Goal: Task Accomplishment & Management: Complete application form

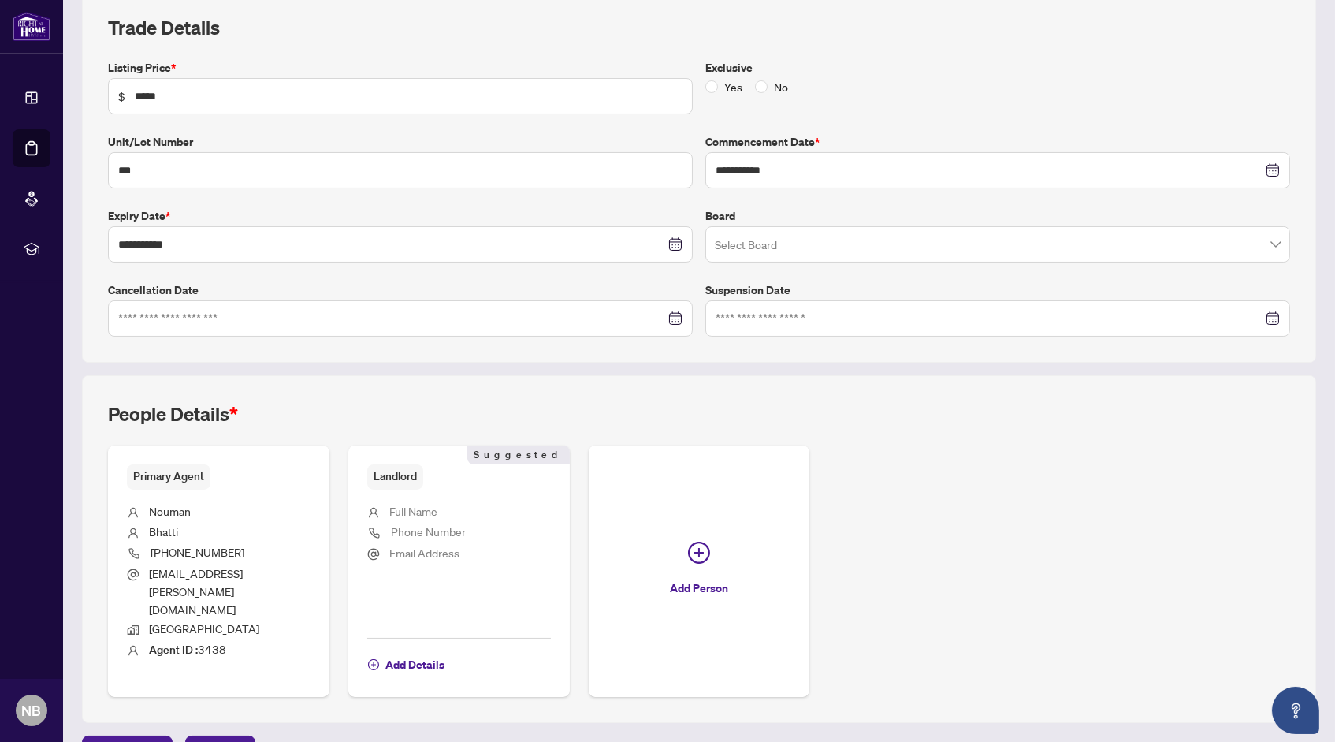
scroll to position [225, 0]
click at [422, 654] on span "Add Details" at bounding box center [414, 666] width 59 height 25
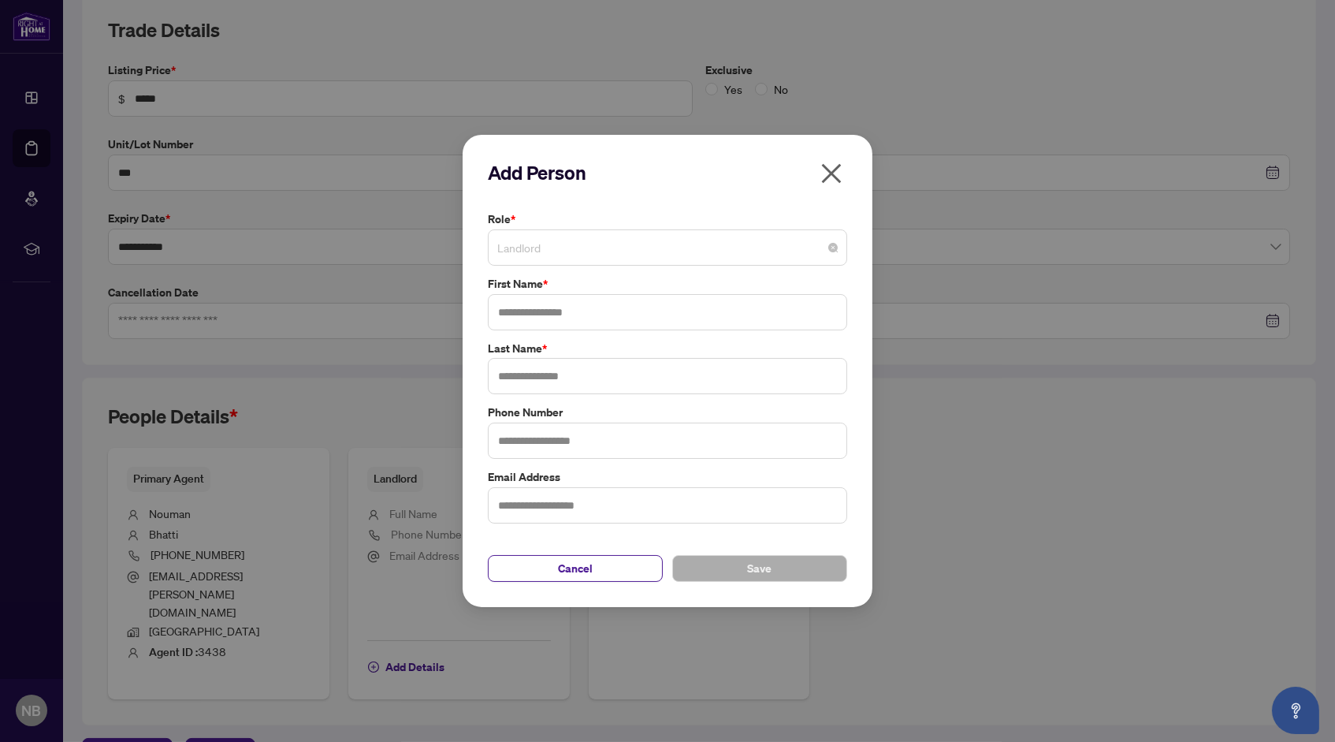
click at [606, 253] on span "Landlord" at bounding box center [667, 247] width 340 height 30
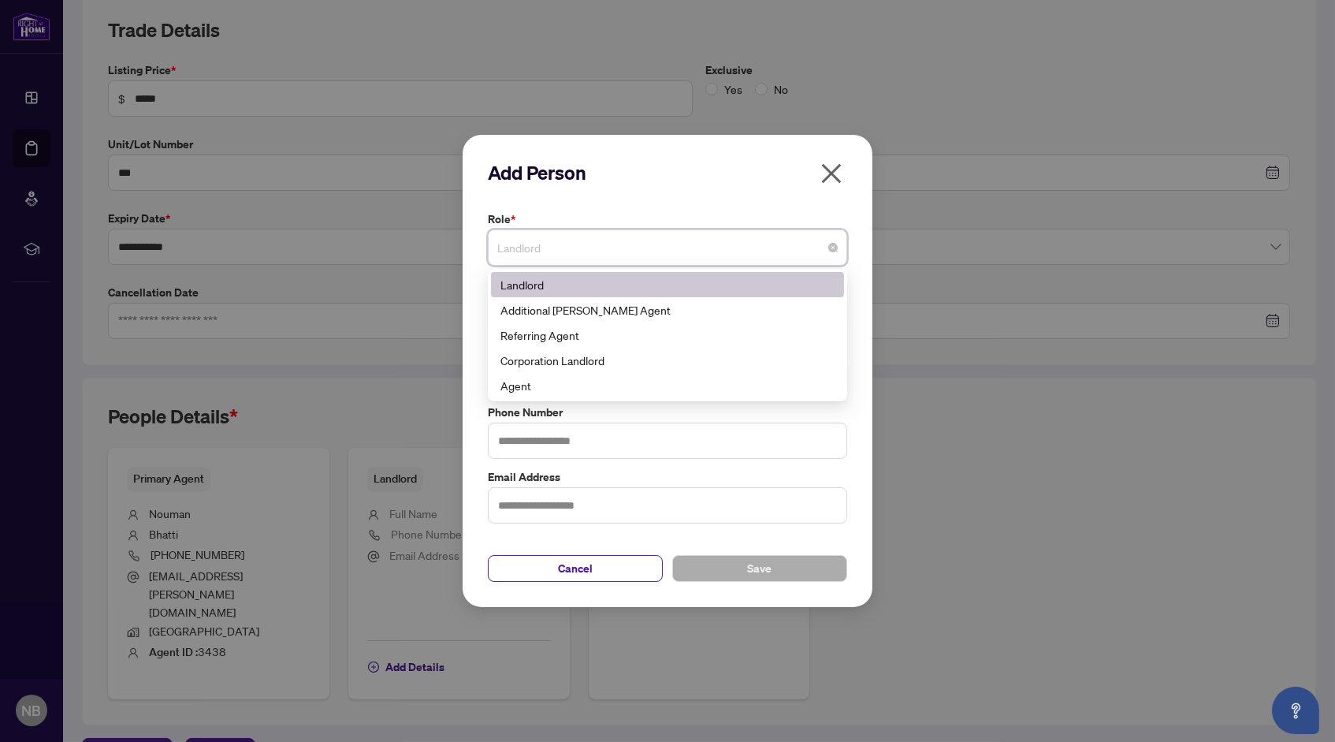
click at [602, 281] on div "Landlord" at bounding box center [667, 284] width 334 height 17
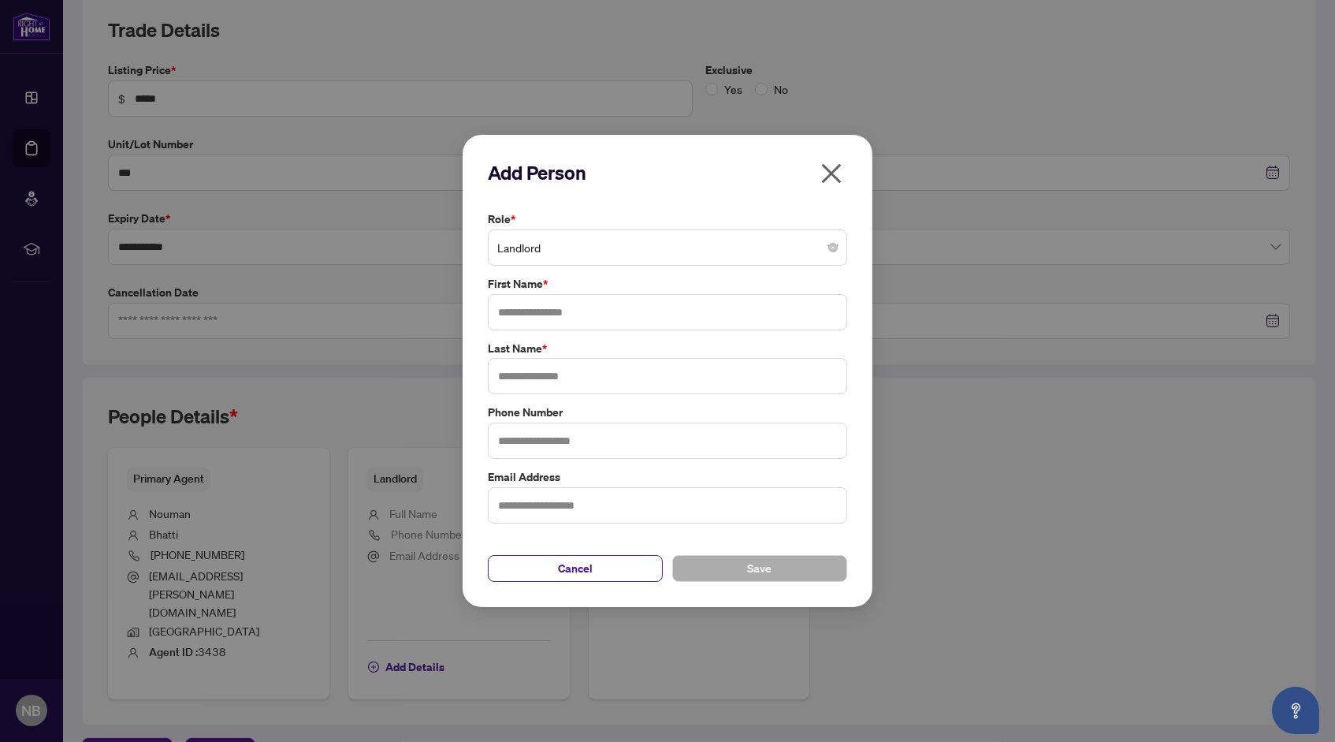
click at [596, 333] on div "Role * Landlord 3 10 Landlord Additional [PERSON_NAME] Agent Referring Agent Co…" at bounding box center [667, 367] width 369 height 314
click at [610, 314] on input "text" at bounding box center [667, 312] width 359 height 36
type input "*******"
type input "*********"
click at [805, 569] on button "Save" at bounding box center [759, 568] width 175 height 27
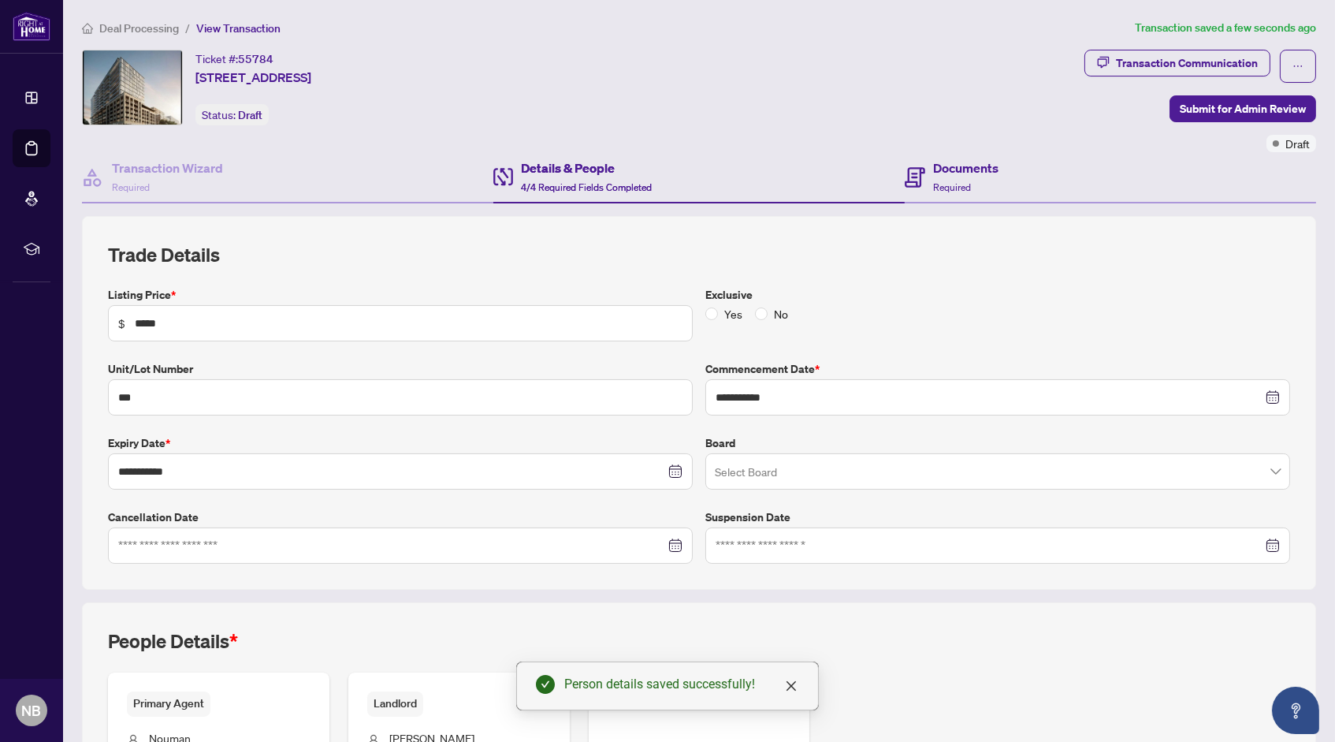
scroll to position [0, 0]
click at [1017, 172] on div "Documents Required" at bounding box center [1110, 177] width 411 height 51
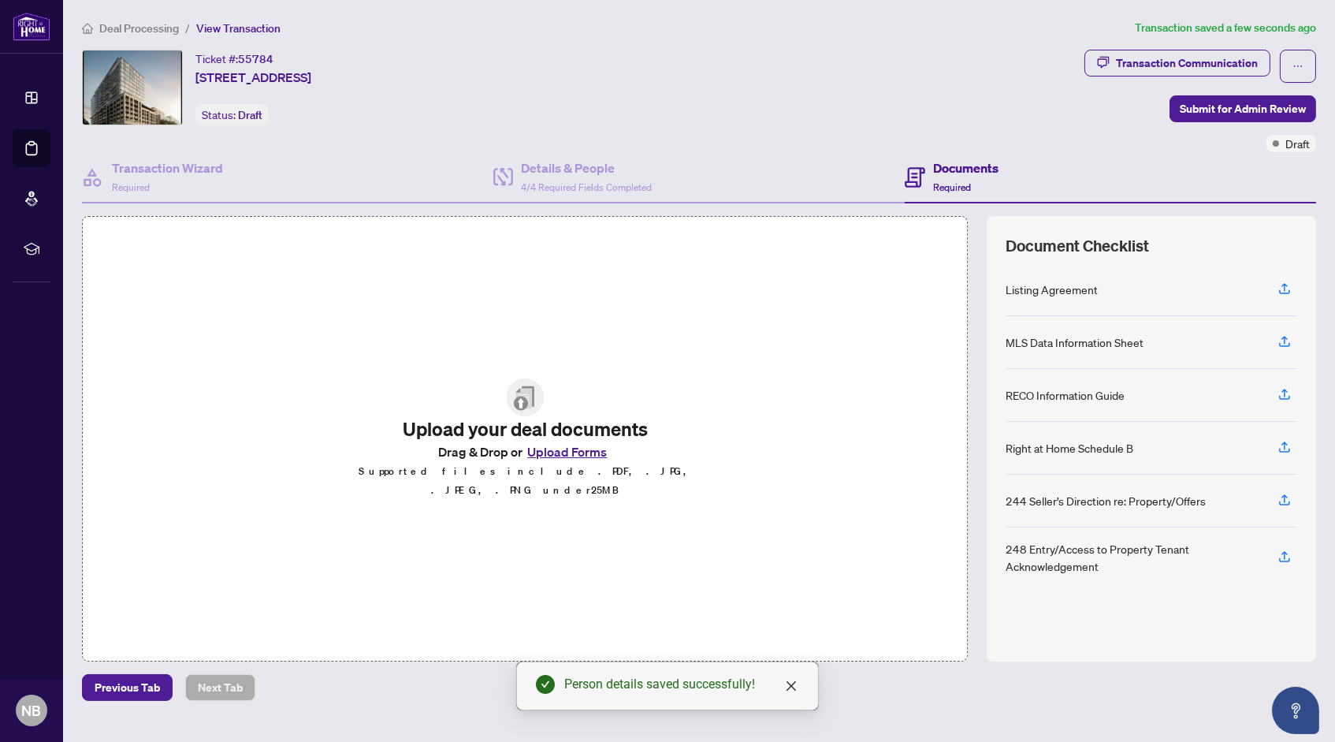
click at [590, 453] on button "Upload Forms" at bounding box center [566, 451] width 89 height 20
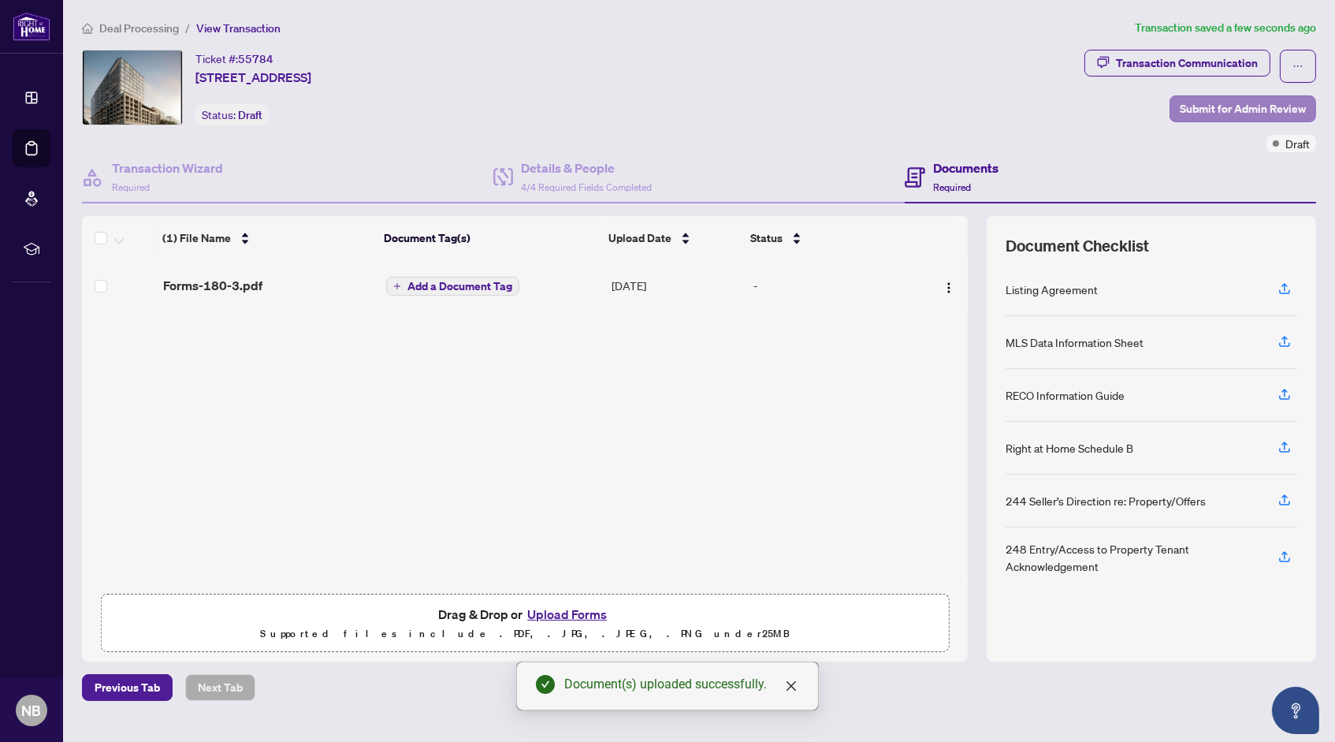
click at [1242, 99] on span "Submit for Admin Review" at bounding box center [1243, 108] width 126 height 25
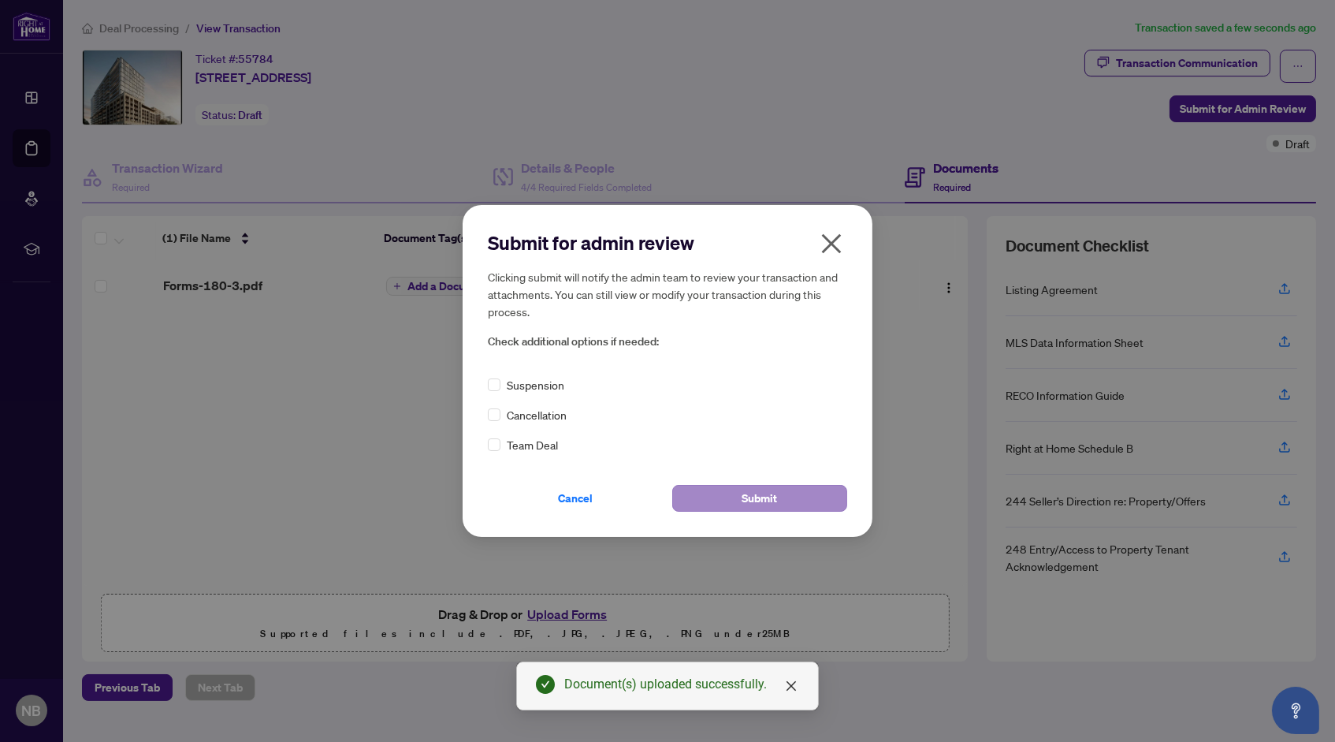
click at [720, 490] on button "Submit" at bounding box center [759, 498] width 175 height 27
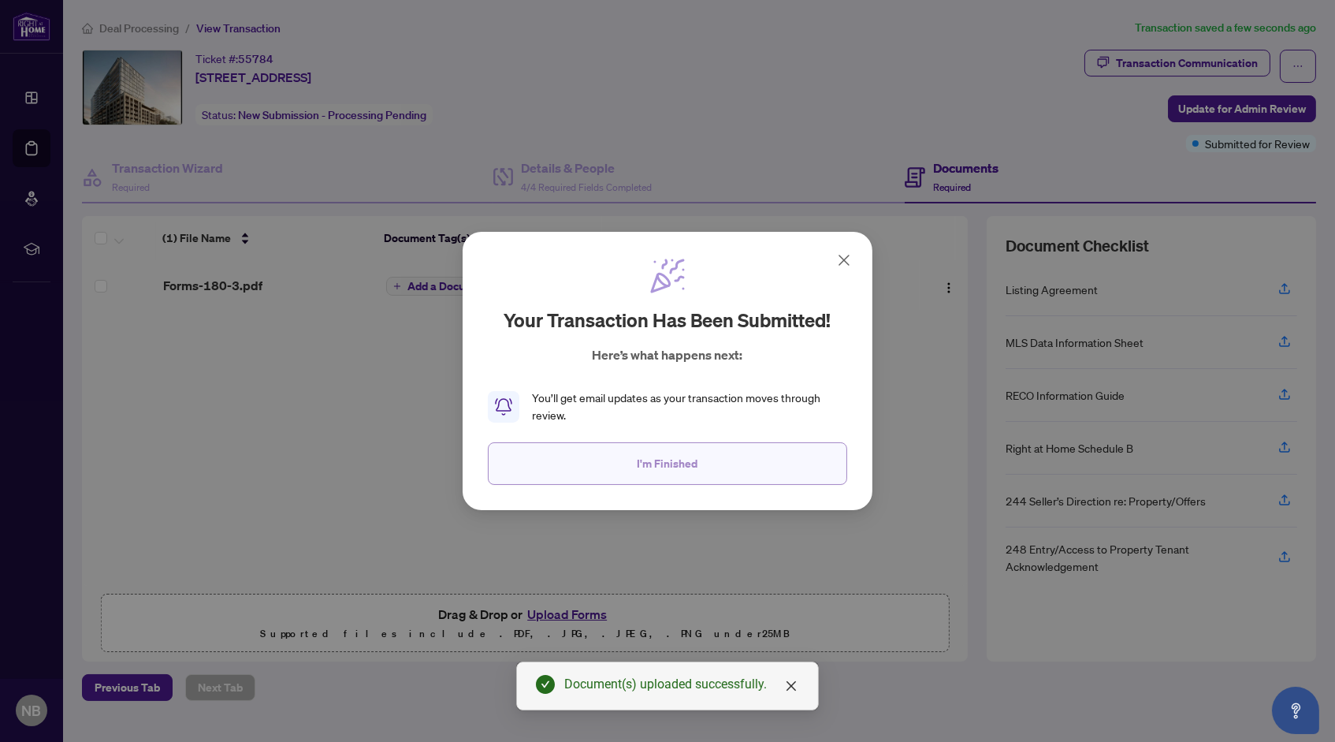
click at [638, 459] on span "I'm Finished" at bounding box center [668, 463] width 61 height 25
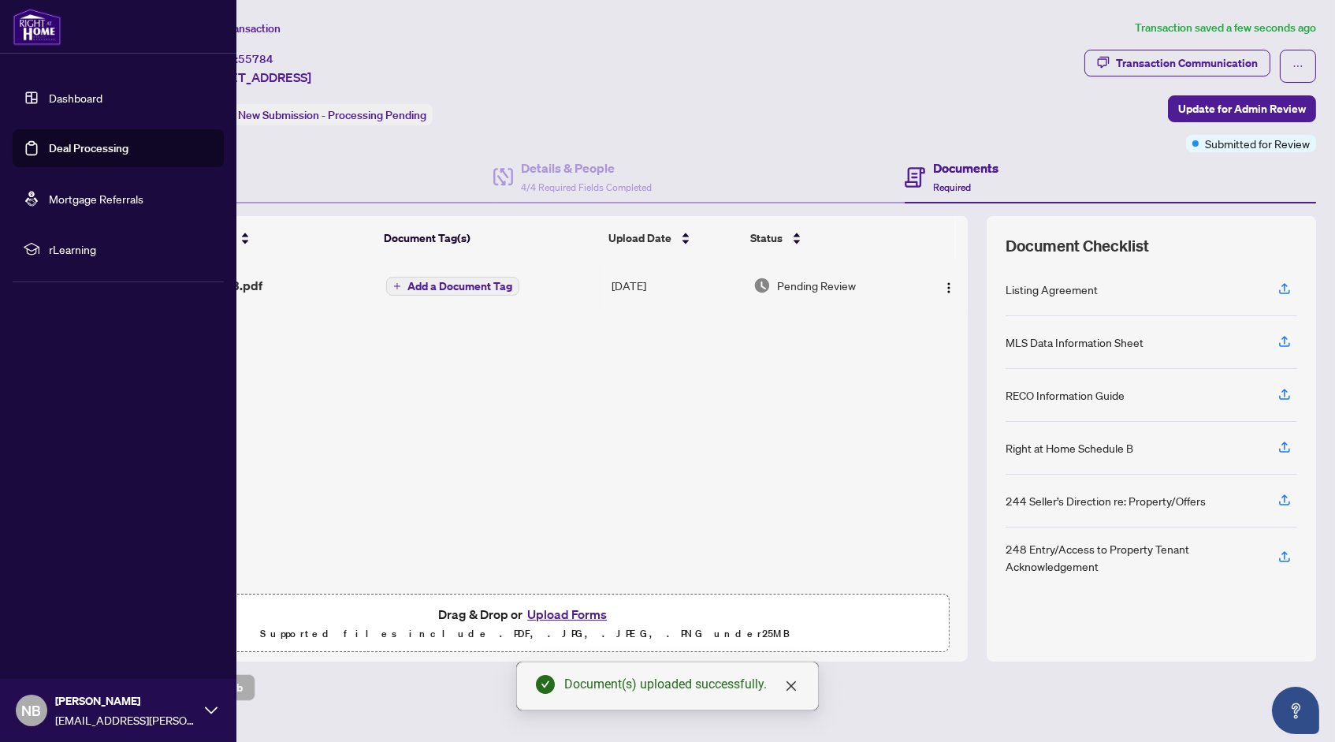
click at [49, 92] on link "Dashboard" at bounding box center [76, 98] width 54 height 14
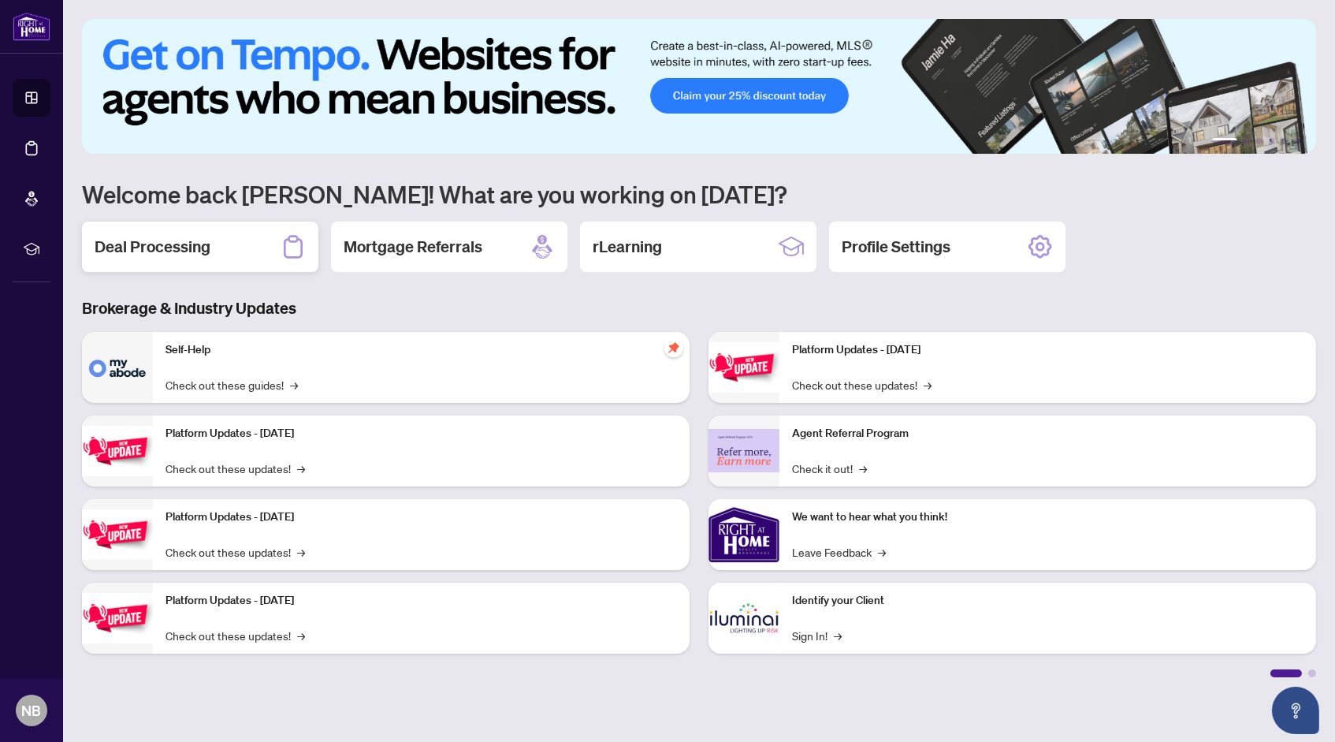
click at [243, 255] on div "Deal Processing" at bounding box center [200, 246] width 236 height 50
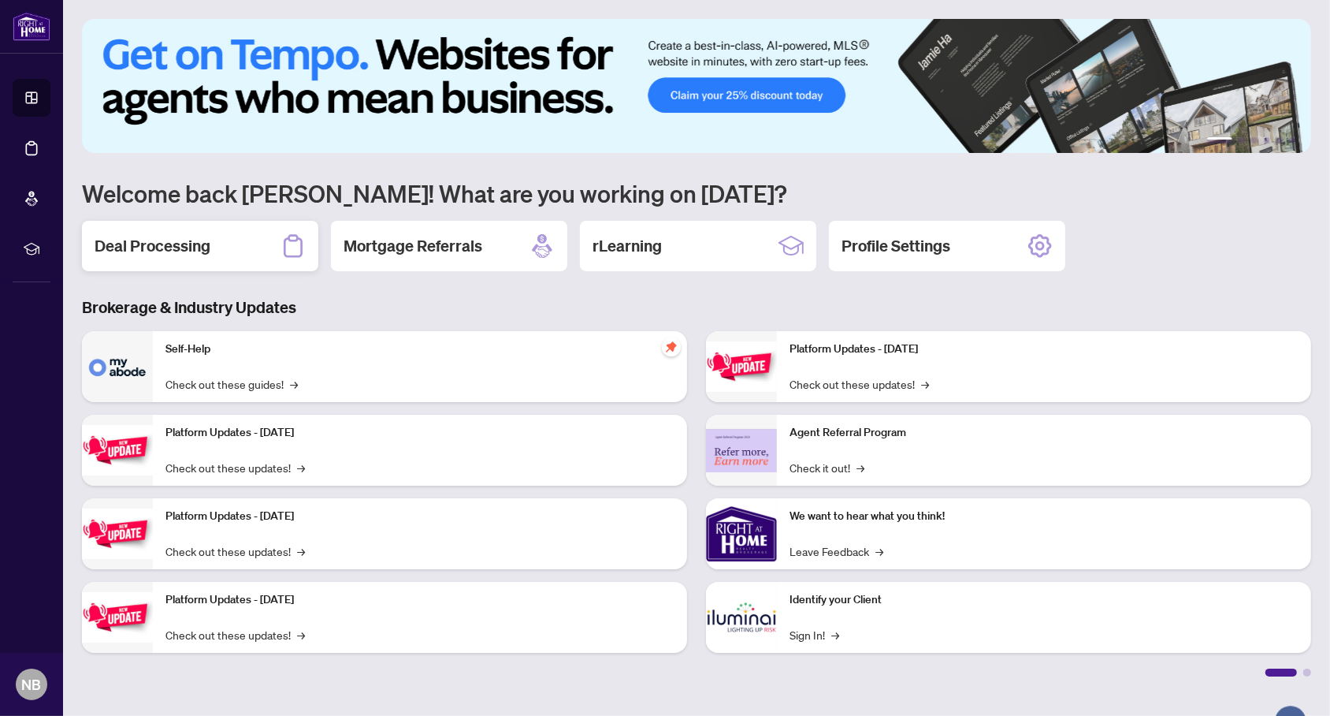
click at [159, 244] on h2 "Deal Processing" at bounding box center [153, 246] width 116 height 22
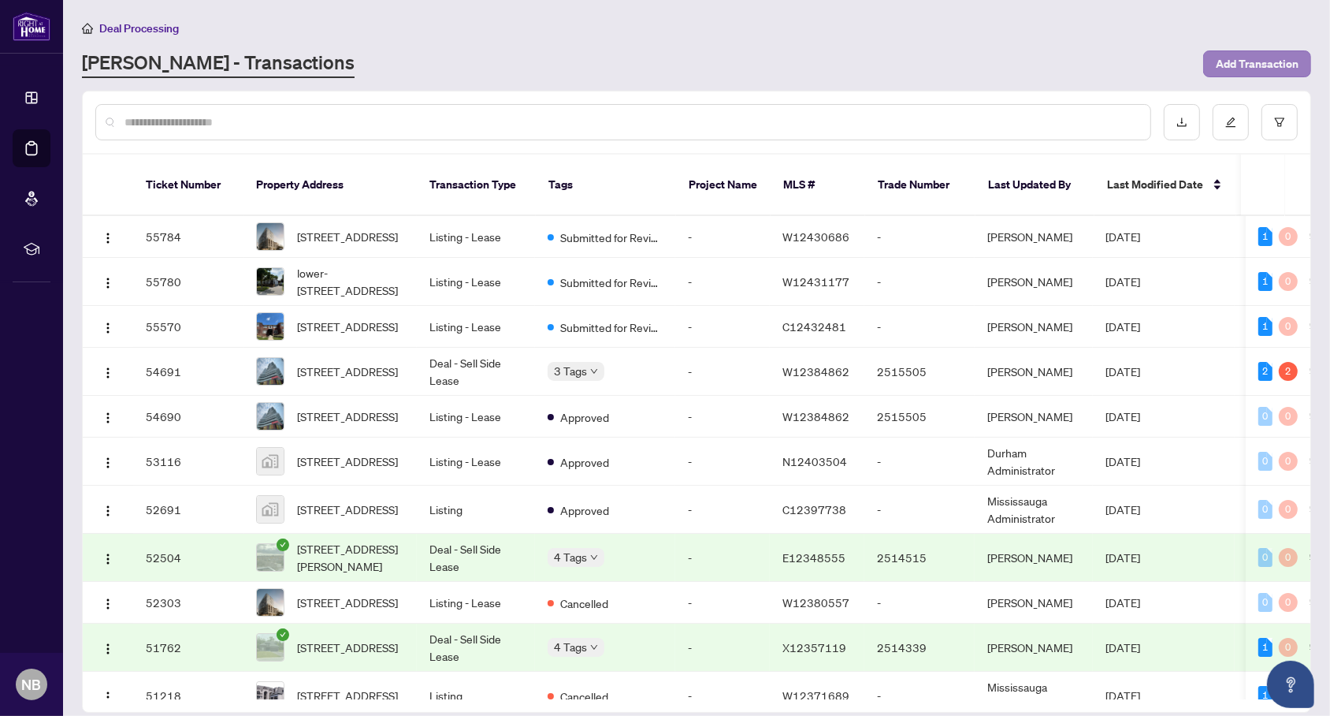
click at [1212, 62] on button "Add Transaction" at bounding box center [1257, 63] width 108 height 27
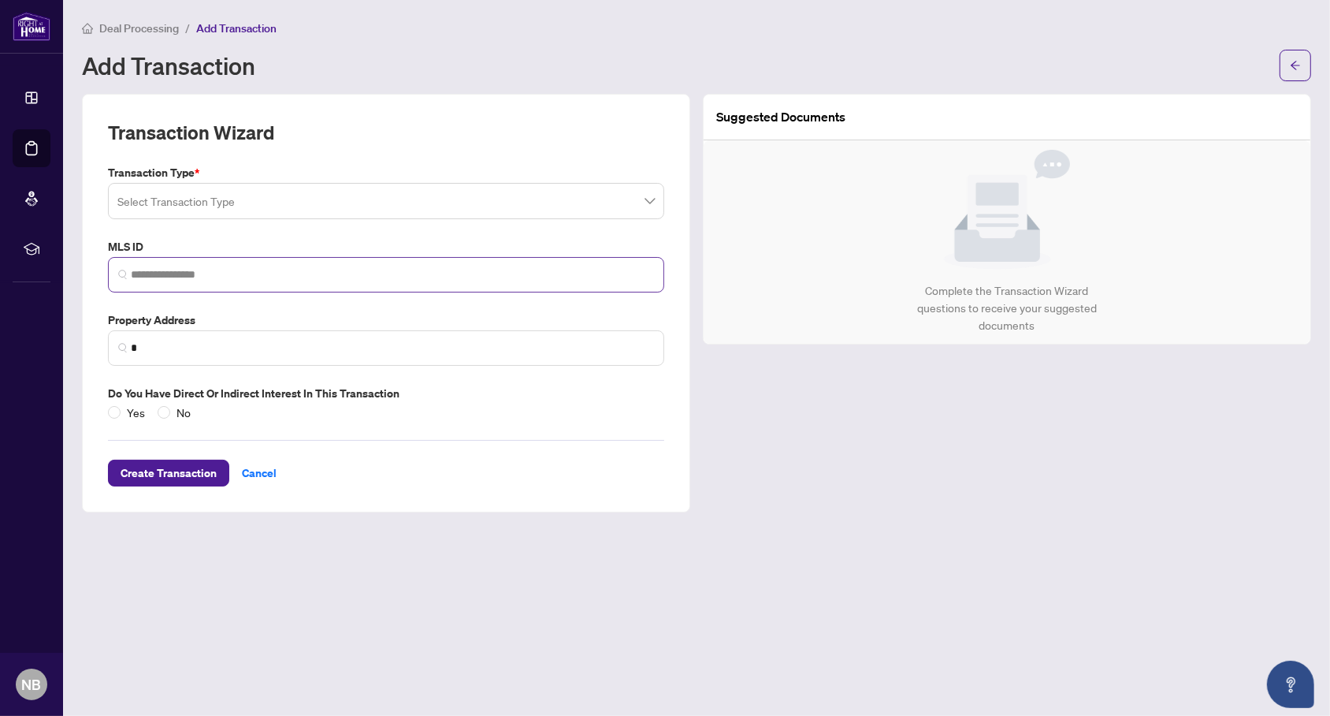
click at [444, 282] on span at bounding box center [386, 274] width 556 height 35
paste input "*********"
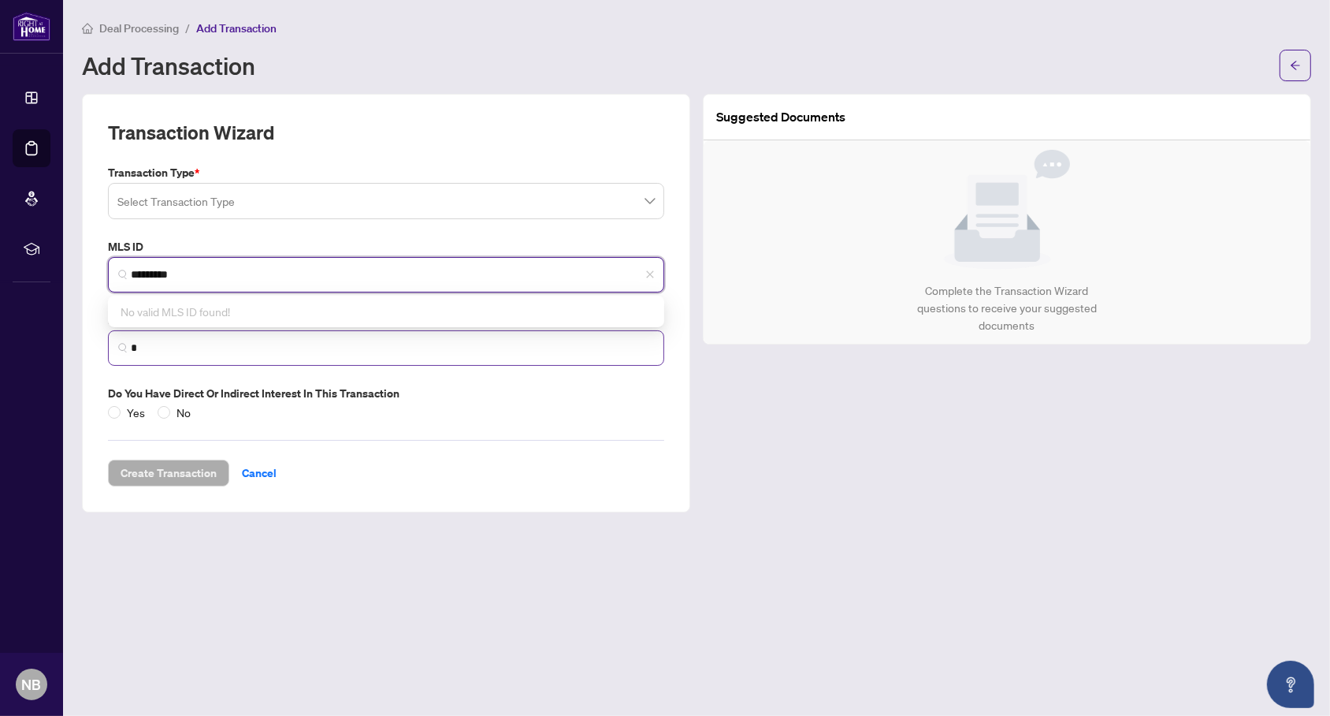
type input "*********"
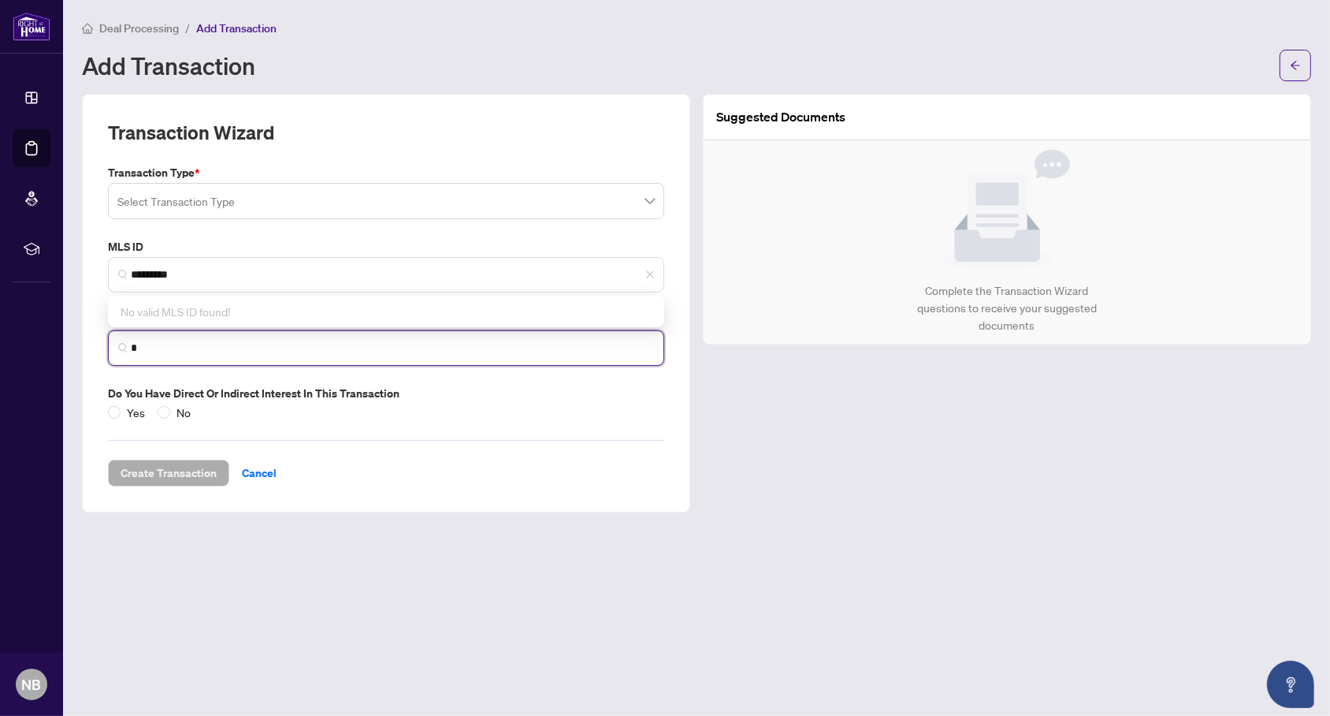
click at [303, 342] on input "*" at bounding box center [392, 348] width 523 height 17
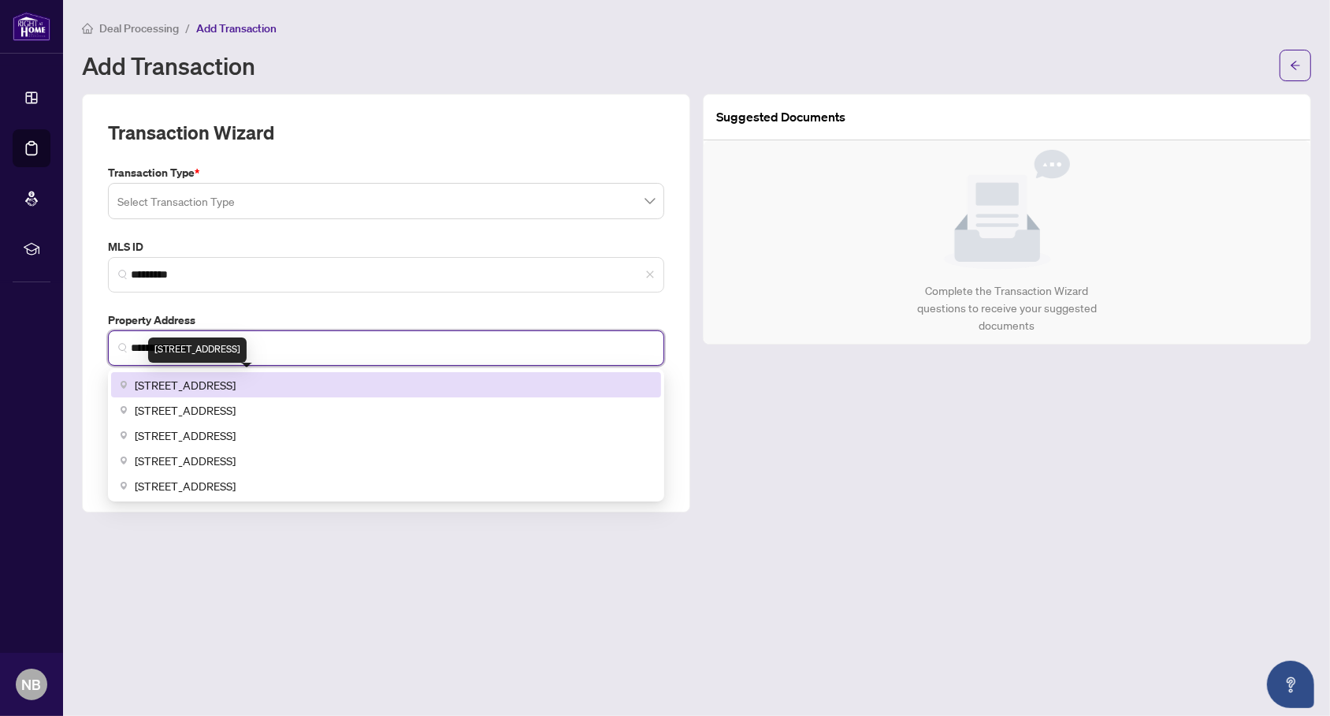
click at [236, 386] on span "411 Maplehurst Avenue, Oakville, ON, Canada" at bounding box center [185, 384] width 101 height 17
type input "**********"
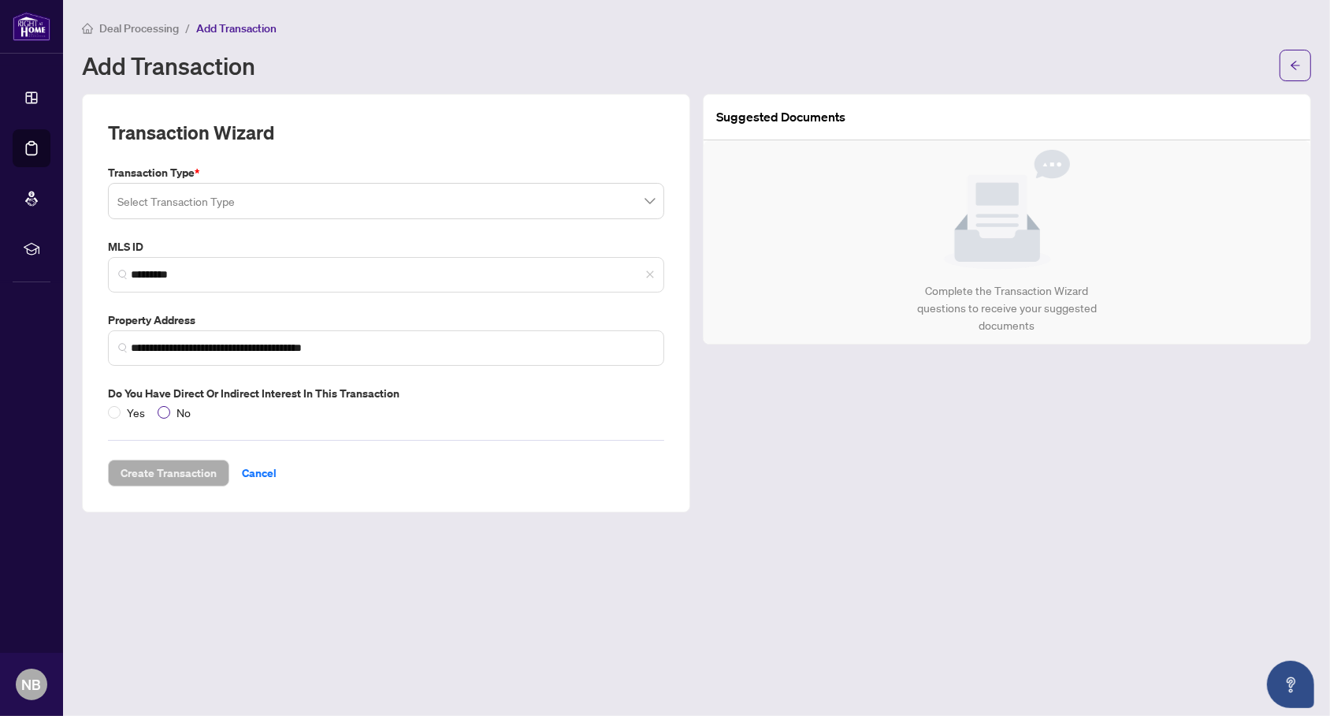
click at [175, 413] on span "No" at bounding box center [183, 411] width 27 height 17
click at [281, 186] on input "search" at bounding box center [378, 203] width 523 height 35
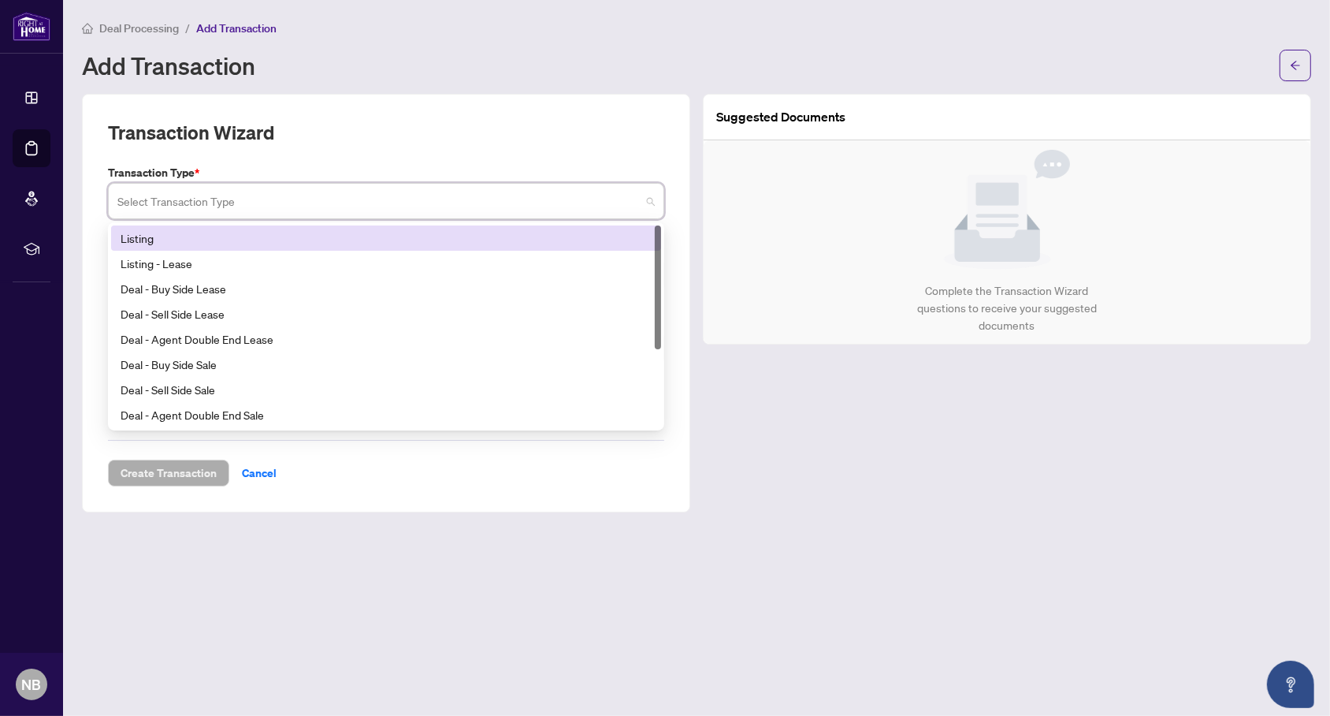
click at [280, 247] on div "Listing" at bounding box center [386, 237] width 550 height 25
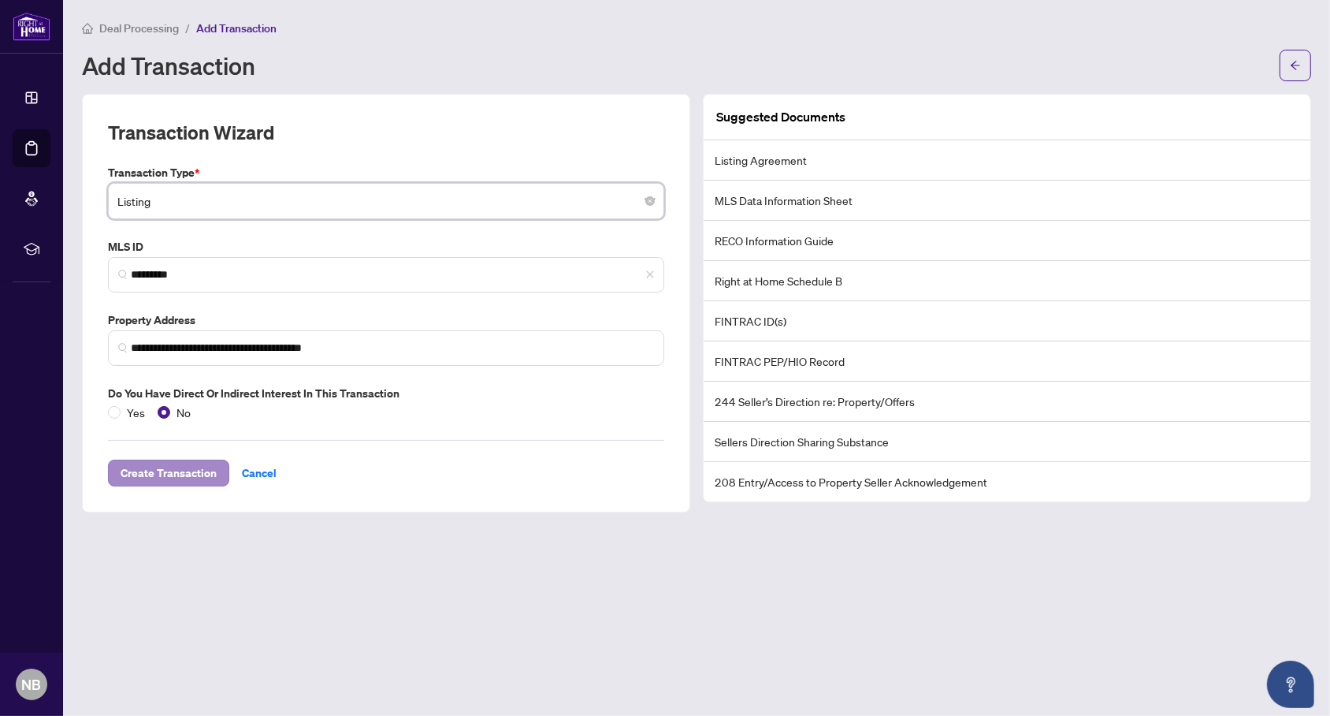
click at [188, 464] on span "Create Transaction" at bounding box center [169, 472] width 96 height 25
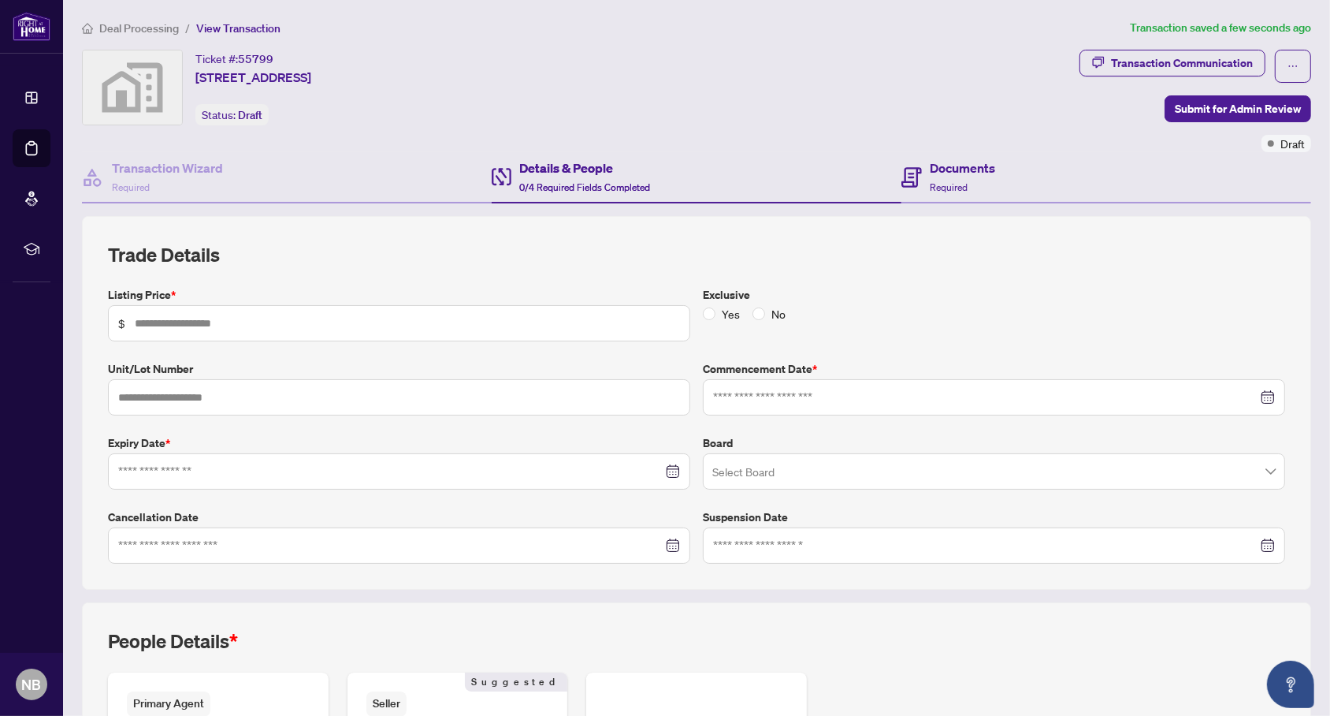
click at [939, 154] on div "Documents Required" at bounding box center [1106, 177] width 410 height 51
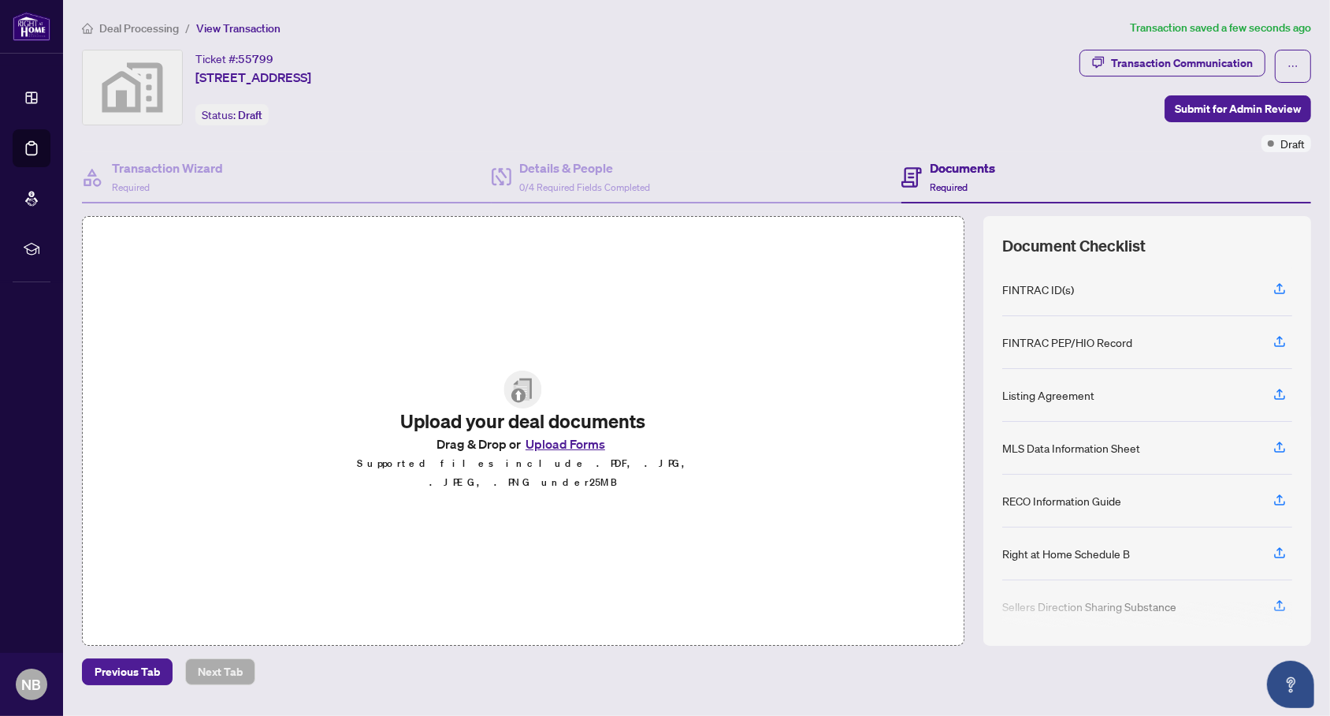
click at [600, 450] on button "Upload Forms" at bounding box center [565, 443] width 89 height 20
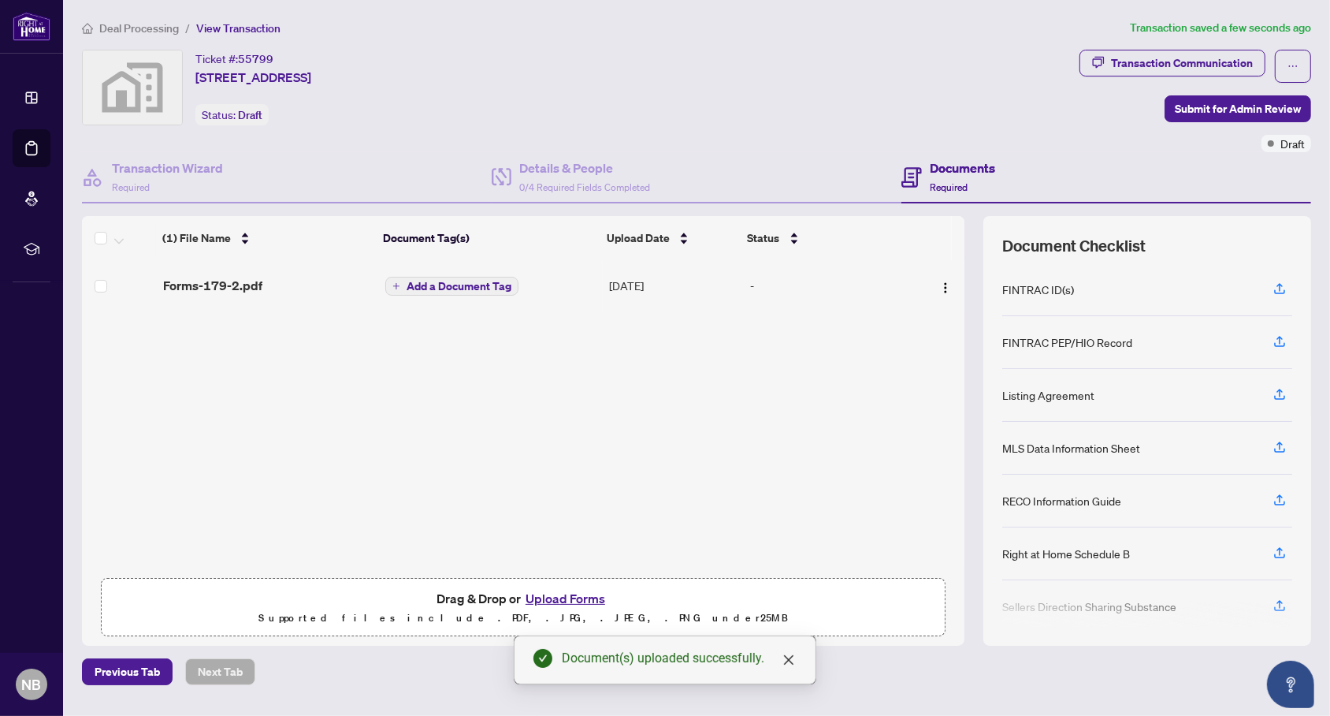
click at [892, 311] on div "(1) File Name Document Tag(s) Upload Date Status Forms-179-2.pdf Add a Document…" at bounding box center [523, 415] width 883 height 310
click at [882, 296] on td "-" at bounding box center [831, 285] width 172 height 50
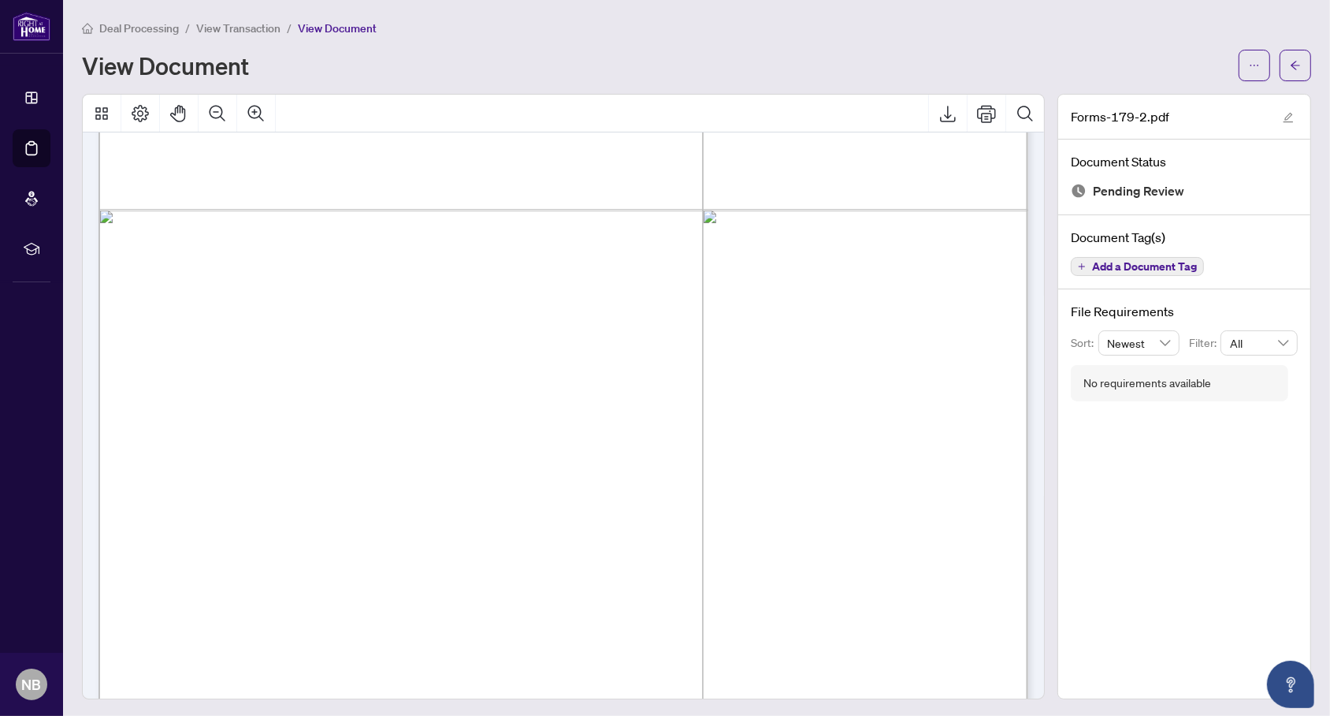
scroll to position [16620, 0]
click at [1298, 60] on icon "arrow-left" at bounding box center [1295, 65] width 11 height 11
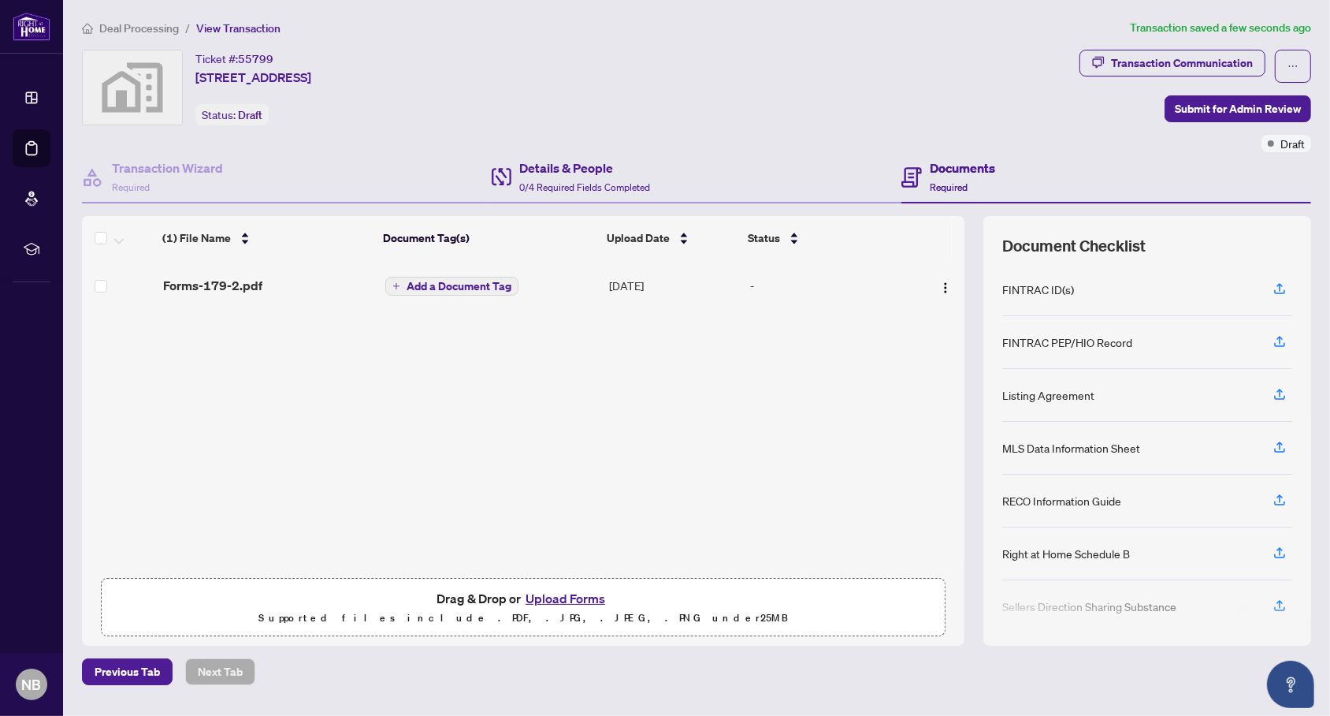
click at [758, 169] on div "Details & People 0/4 Required Fields Completed" at bounding box center [697, 177] width 410 height 51
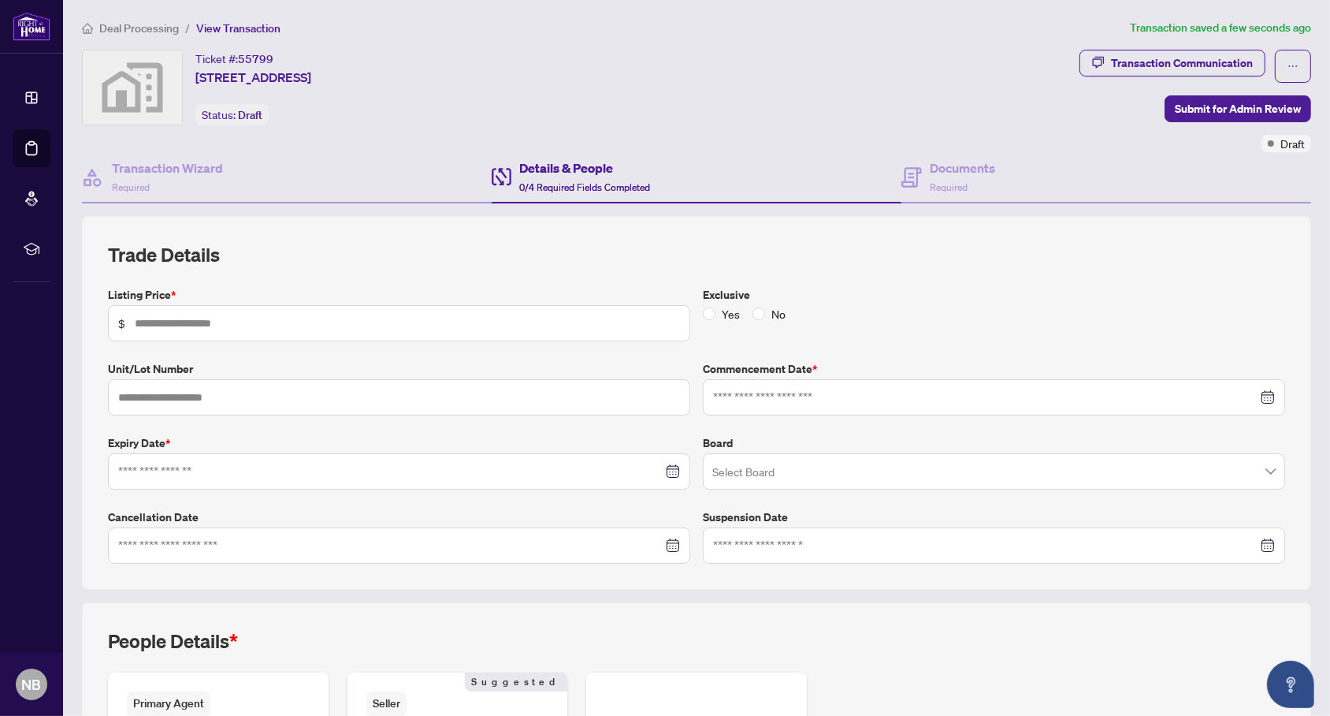
click at [539, 328] on span "$" at bounding box center [399, 323] width 582 height 36
type input "*********"
click at [1268, 395] on div at bounding box center [994, 396] width 562 height 17
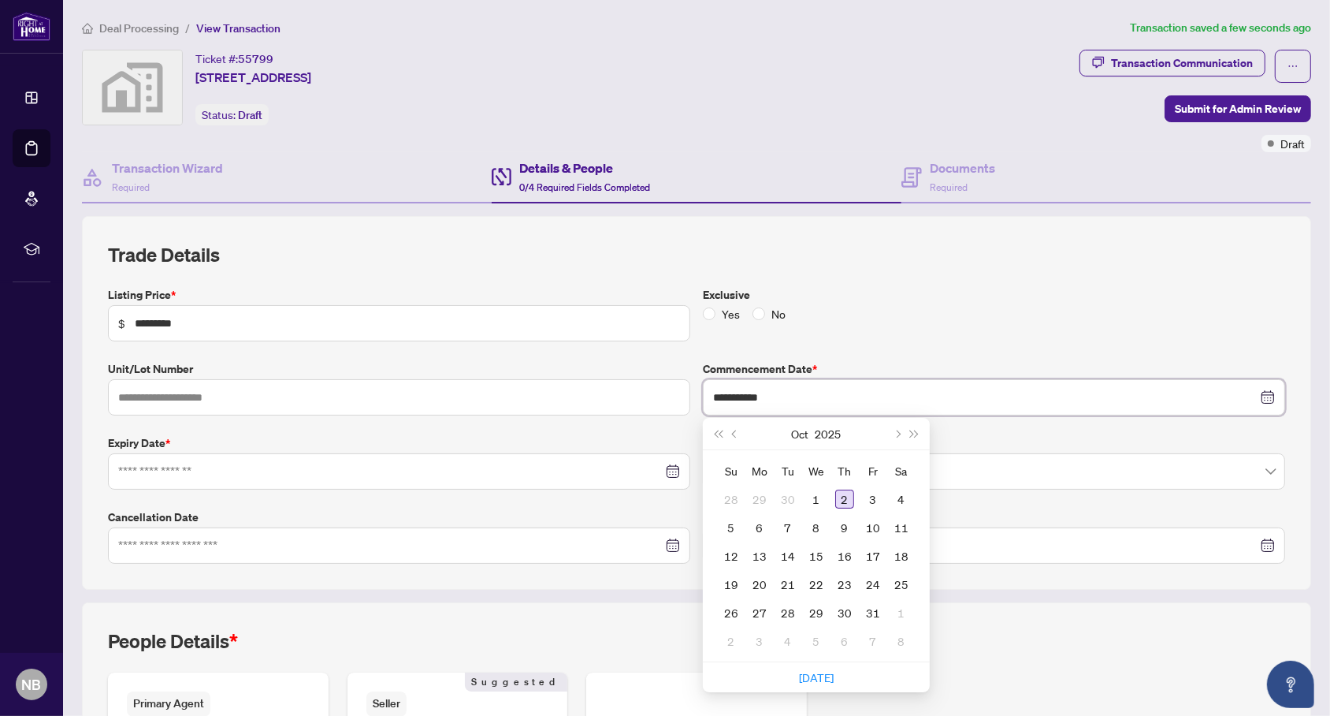
type input "**********"
click at [848, 489] on div "2" at bounding box center [844, 498] width 19 height 19
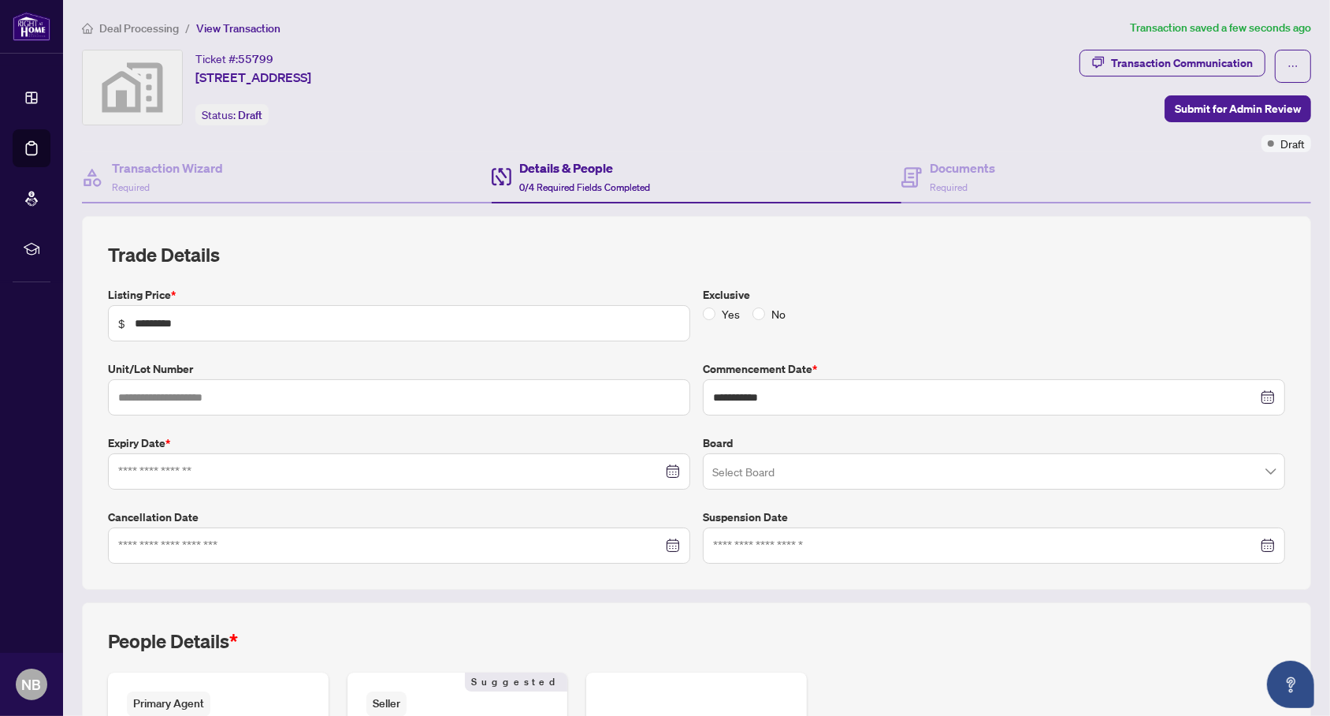
click at [671, 463] on div at bounding box center [399, 471] width 562 height 17
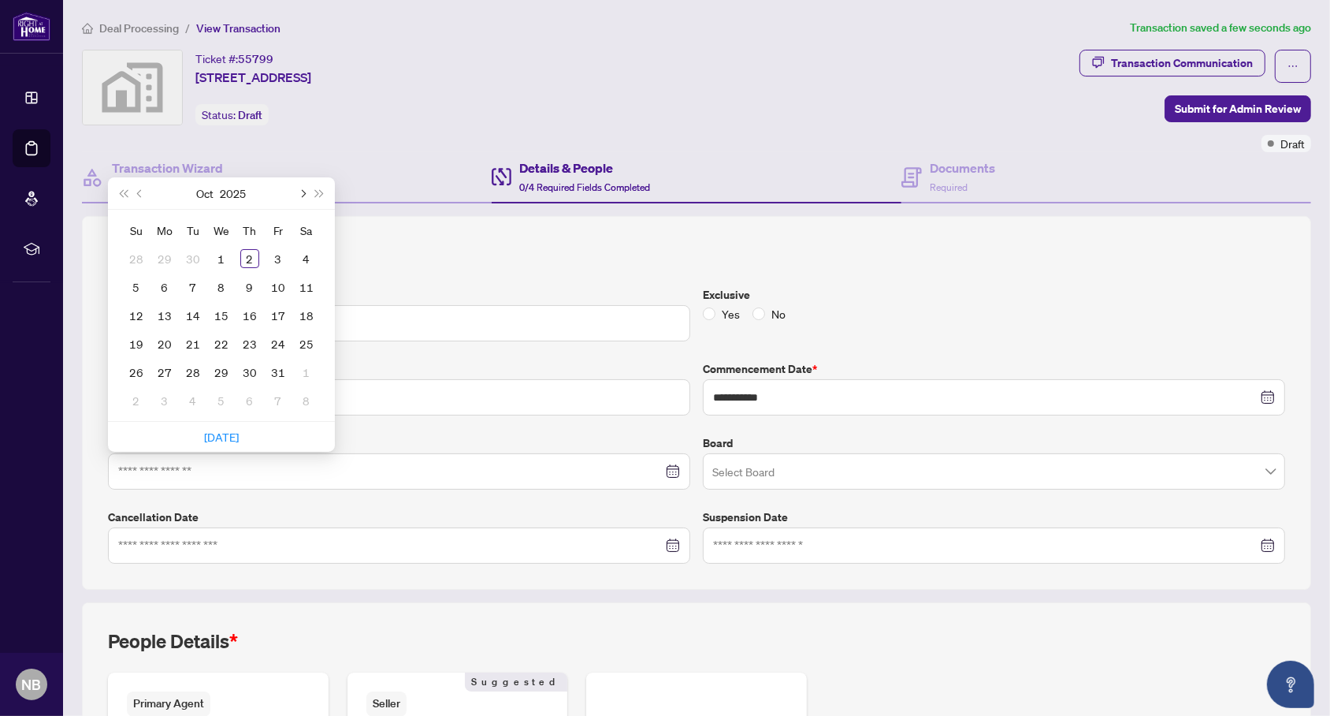
click at [300, 189] on span "Next month (PageDown)" at bounding box center [302, 193] width 8 height 8
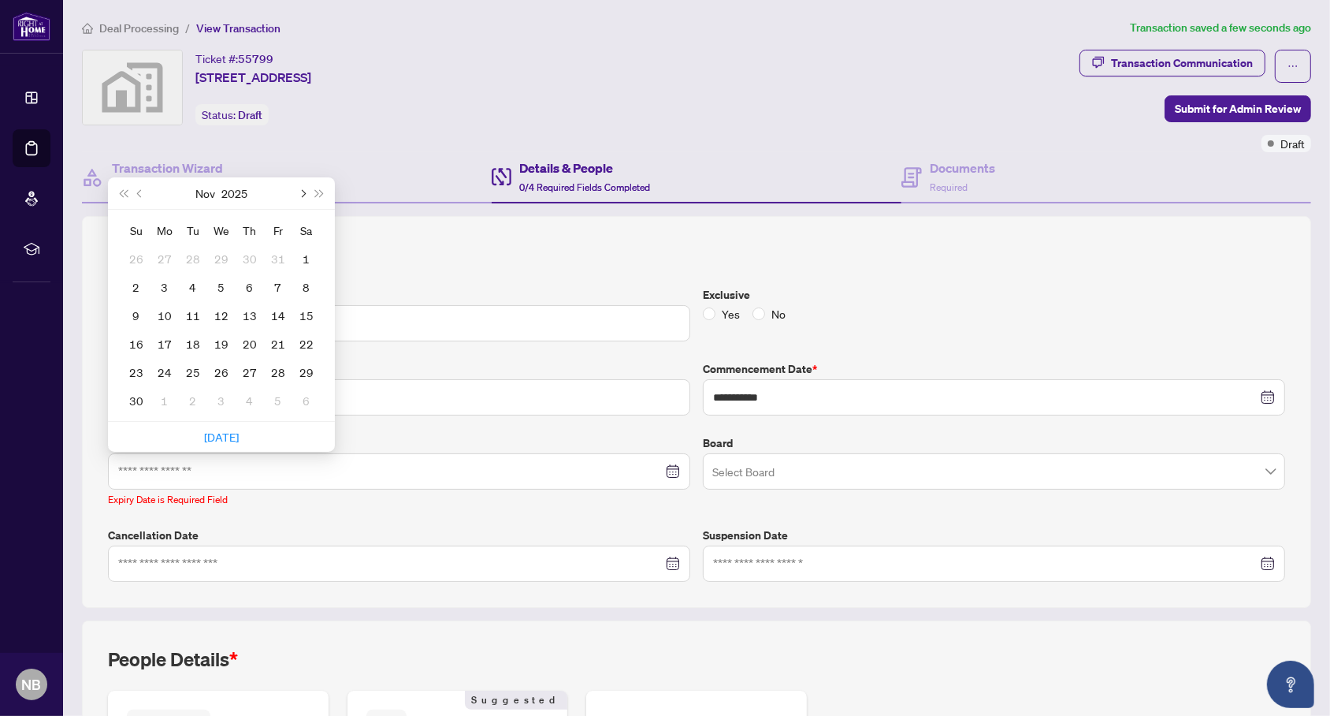
click at [300, 189] on span "Next month (PageDown)" at bounding box center [302, 193] width 8 height 8
type input "**********"
click at [307, 339] on div "28" at bounding box center [306, 343] width 19 height 19
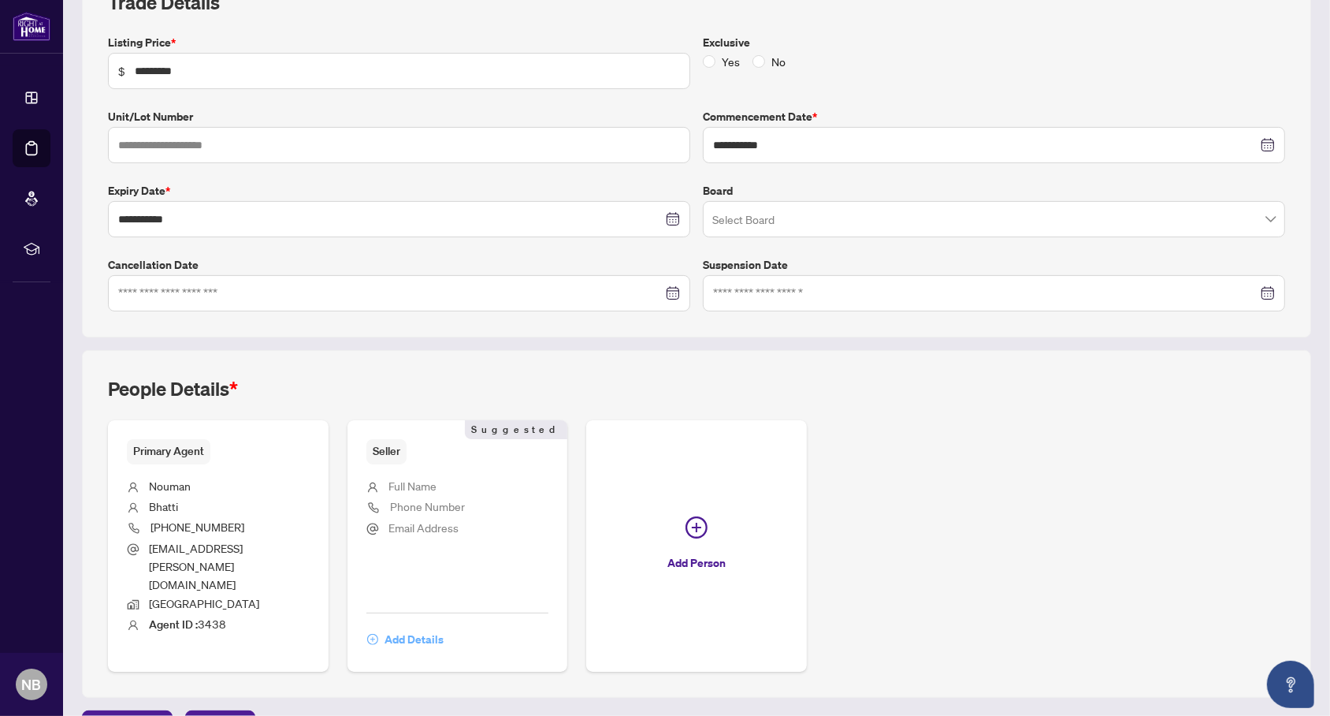
scroll to position [251, 0]
click at [431, 628] on span "Add Details" at bounding box center [414, 640] width 59 height 25
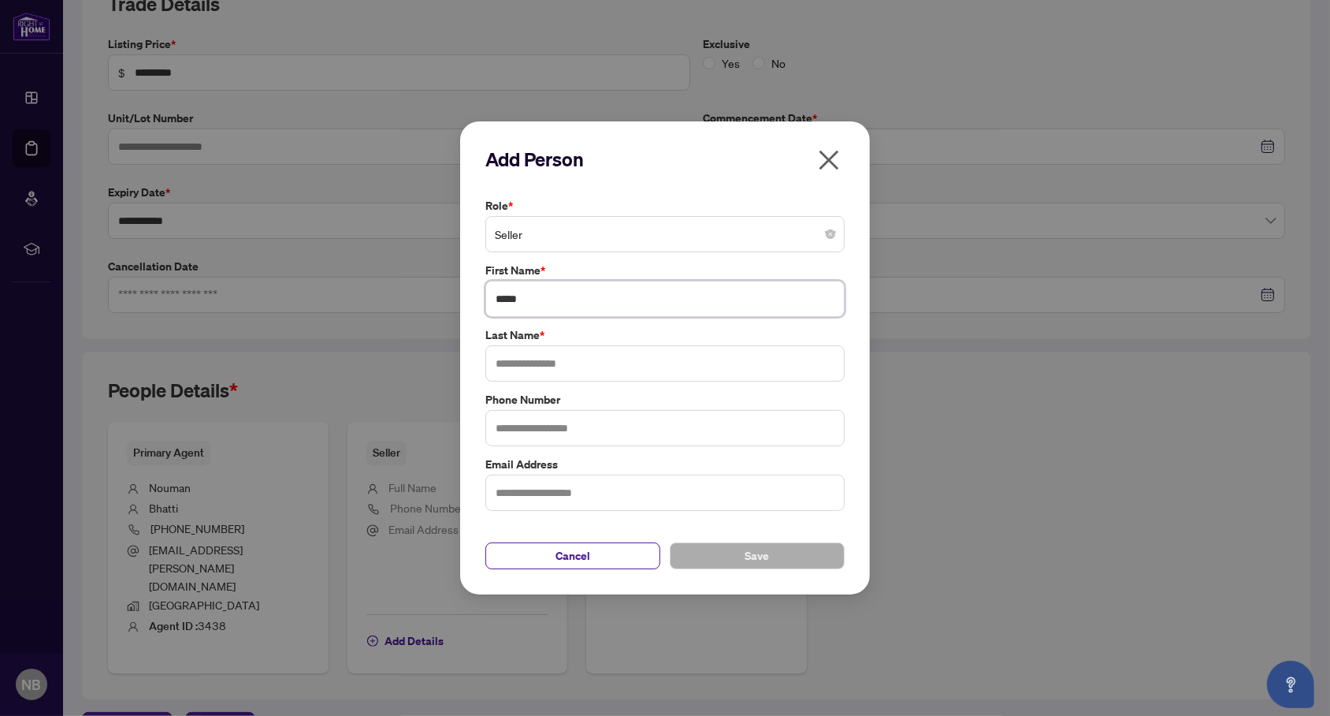
type input "*****"
click at [731, 554] on button "Save" at bounding box center [757, 555] width 175 height 27
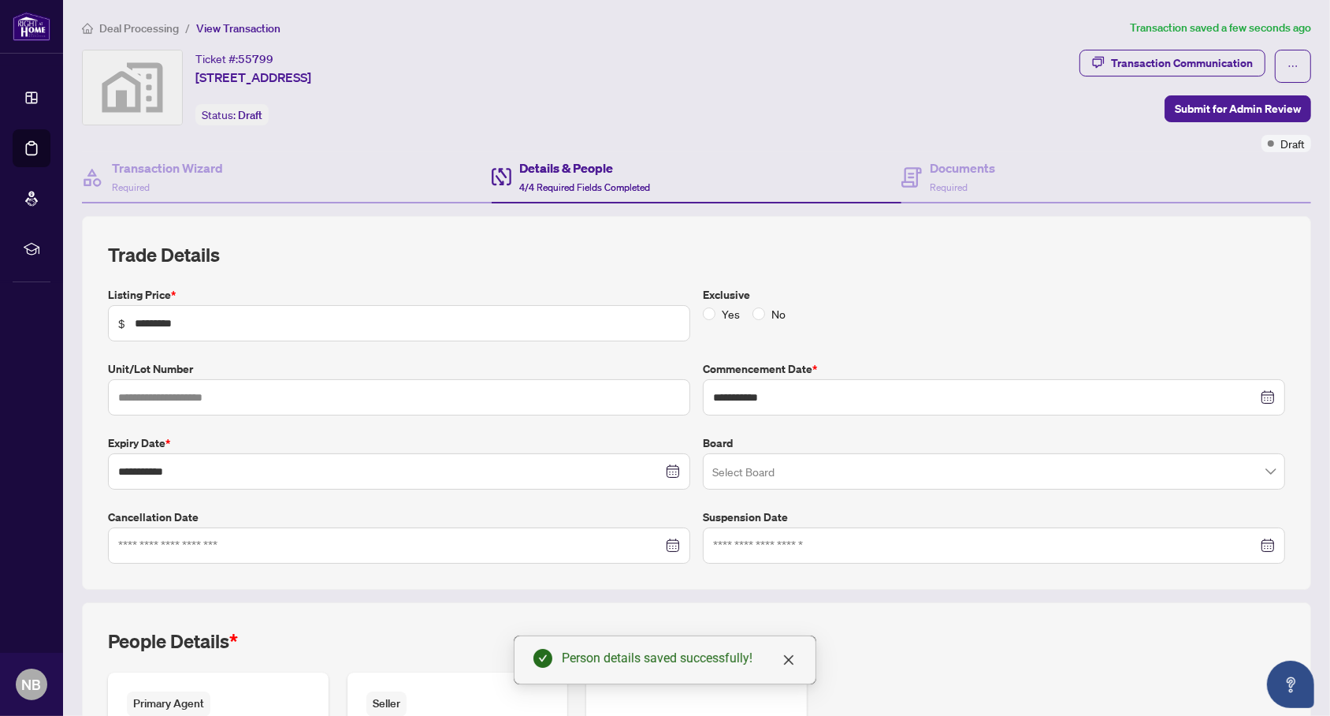
scroll to position [0, 0]
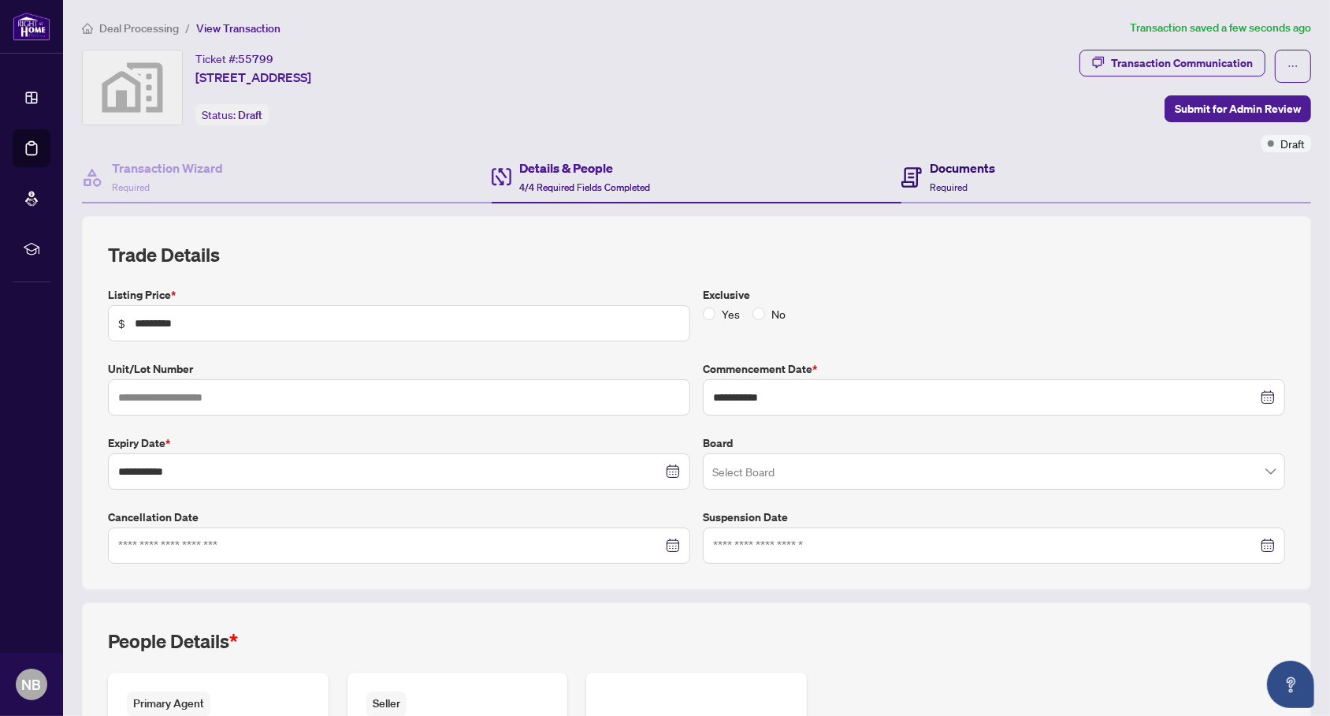
click at [927, 175] on div "Documents Required" at bounding box center [948, 176] width 94 height 37
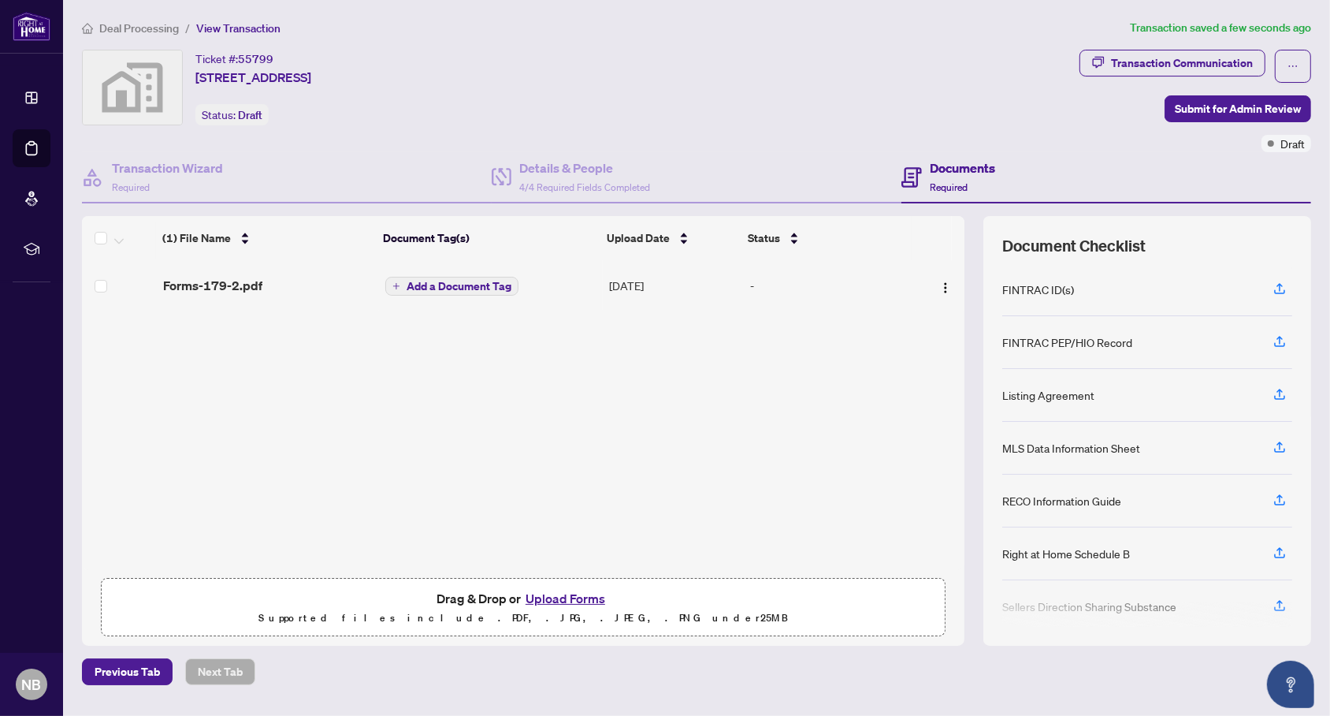
click at [564, 594] on button "Upload Forms" at bounding box center [565, 598] width 89 height 20
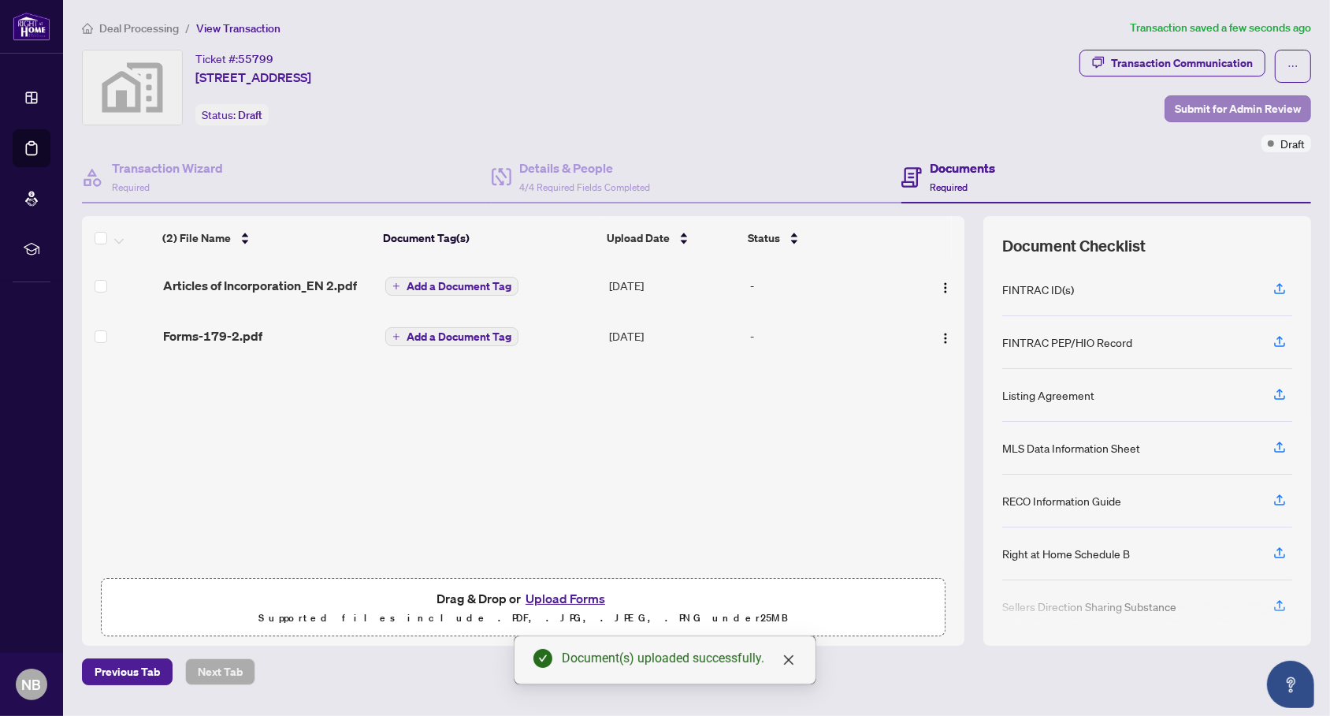
click at [1226, 102] on span "Submit for Admin Review" at bounding box center [1238, 108] width 126 height 25
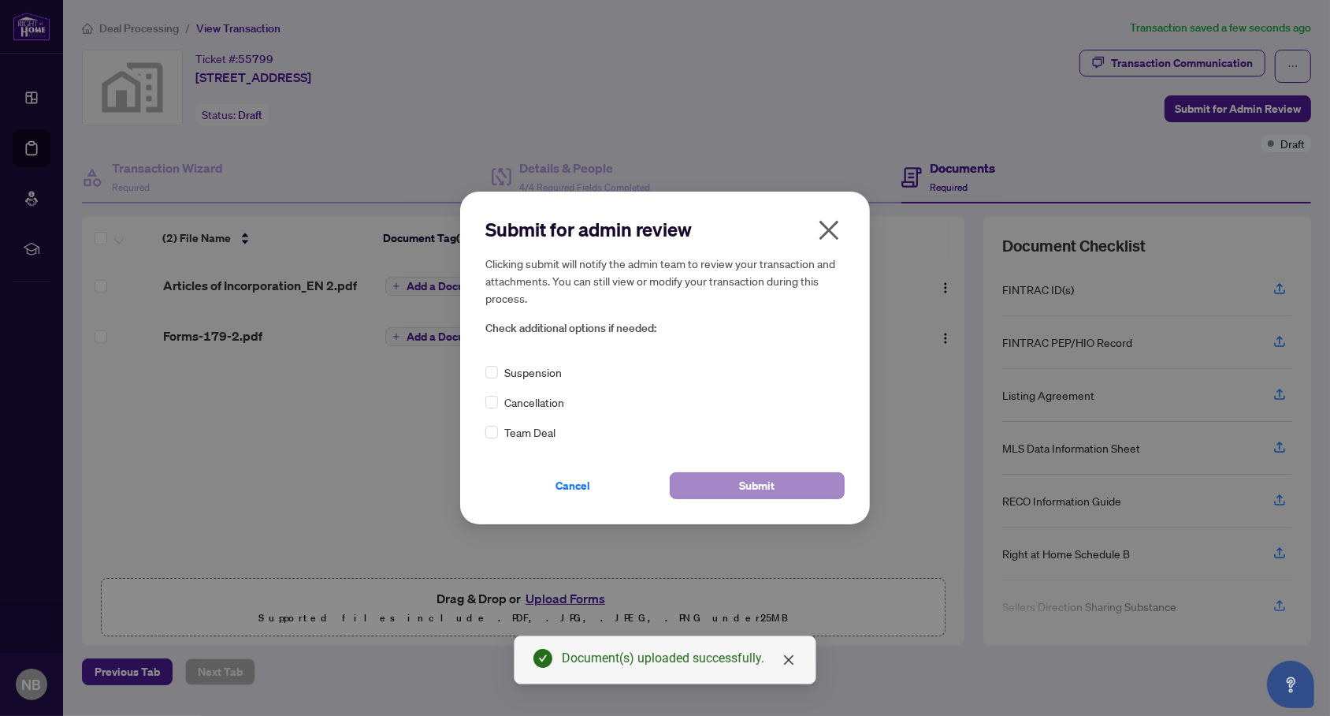
click at [733, 478] on button "Submit" at bounding box center [757, 485] width 175 height 27
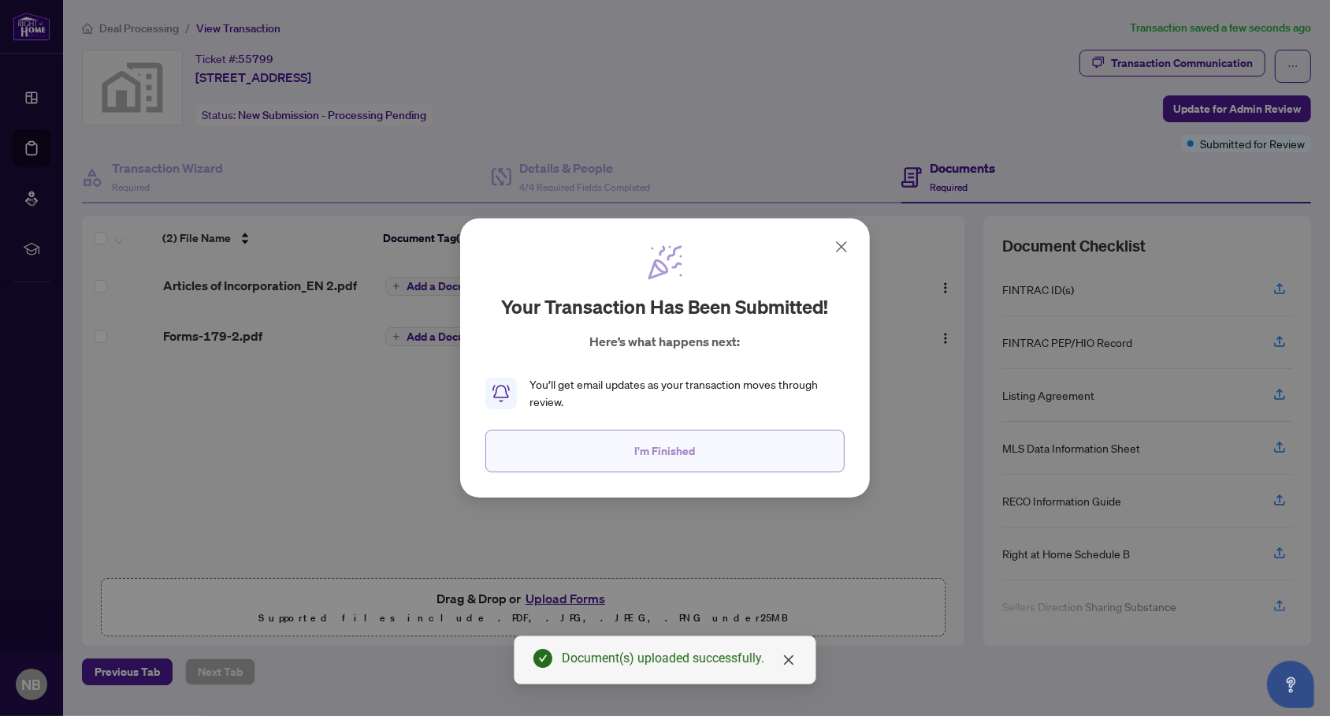
click at [712, 445] on button "I'm Finished" at bounding box center [664, 450] width 359 height 43
